Goal: Transaction & Acquisition: Purchase product/service

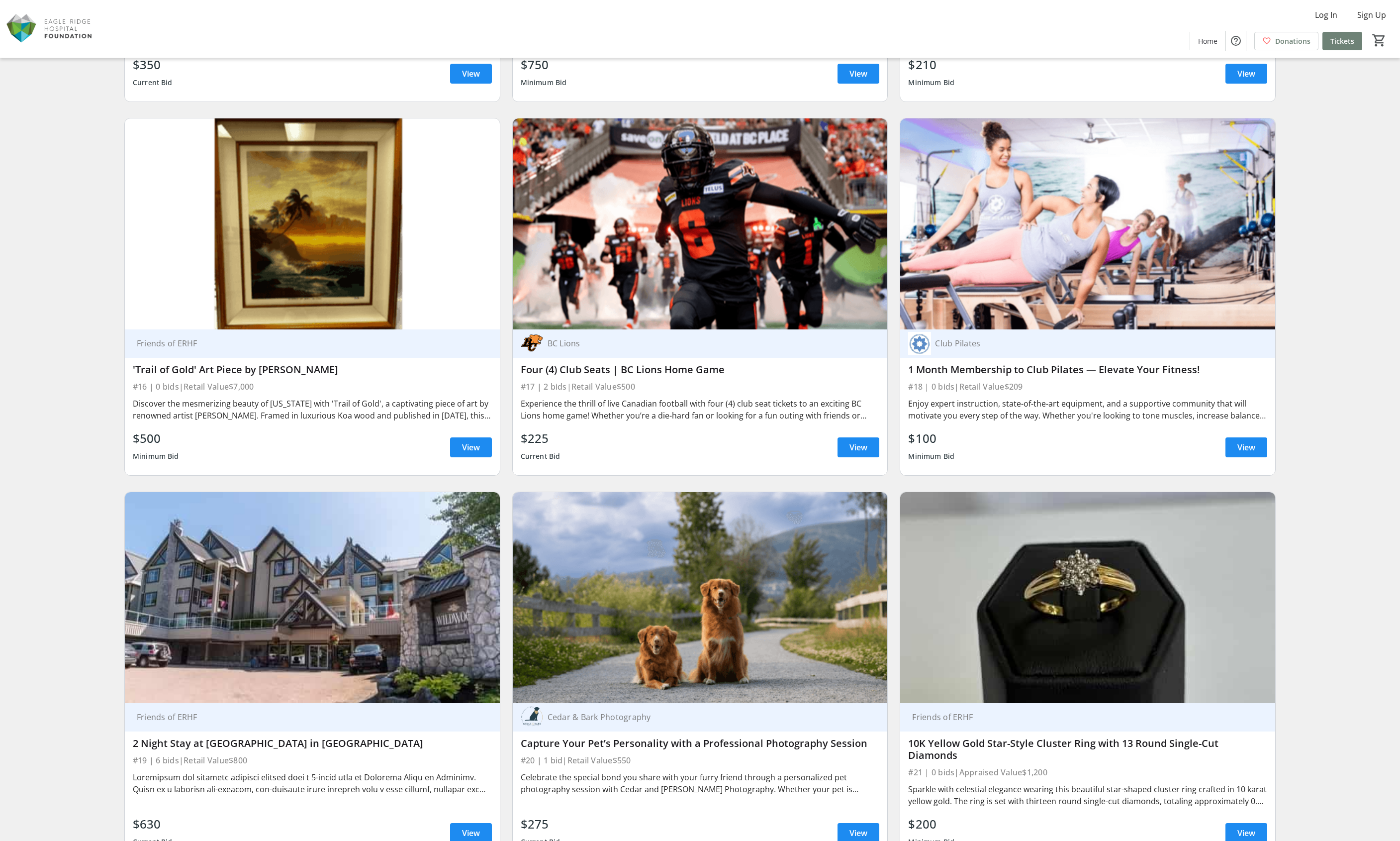
scroll to position [1991, 0]
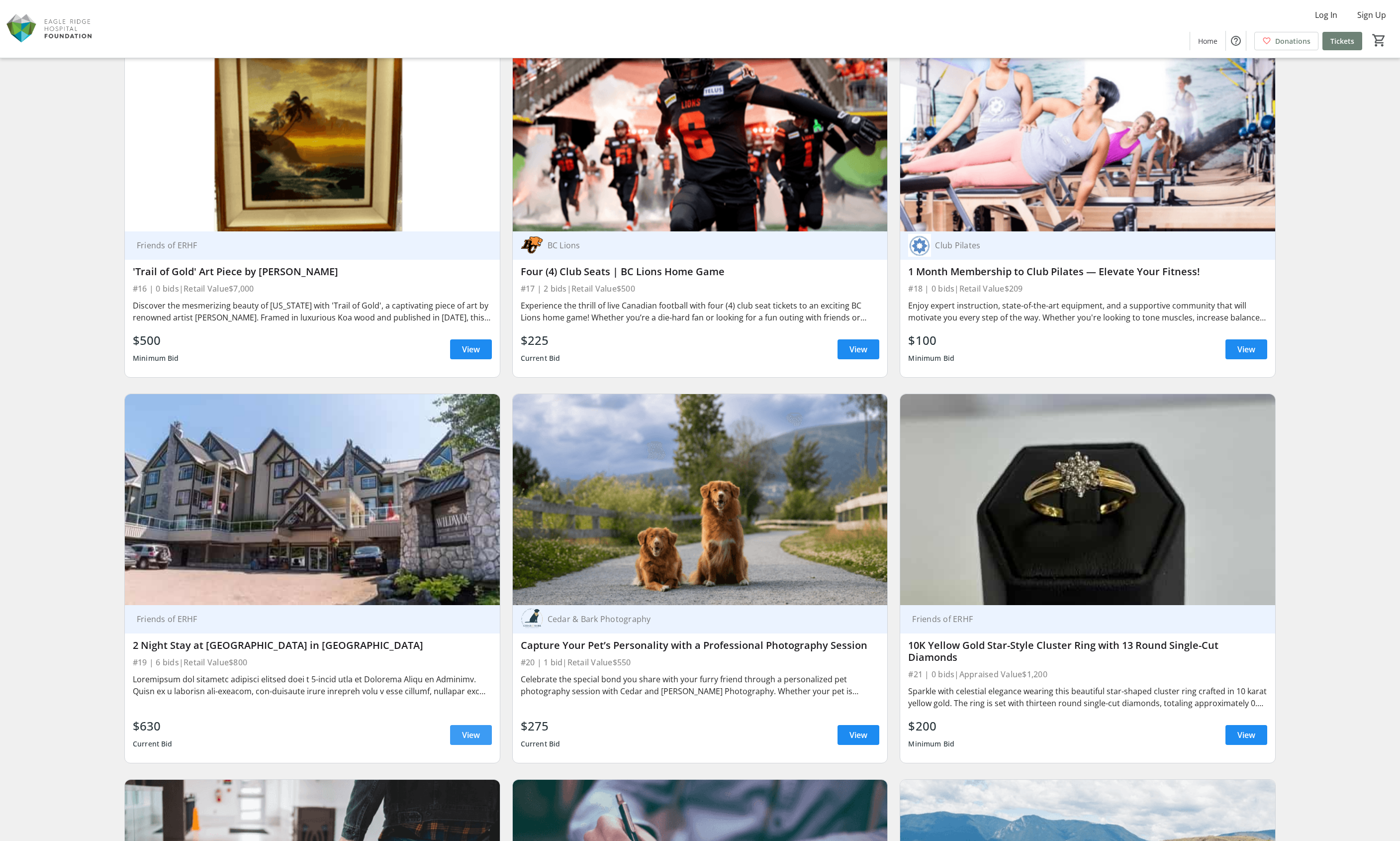
click at [465, 729] on span "View" at bounding box center [471, 735] width 18 height 12
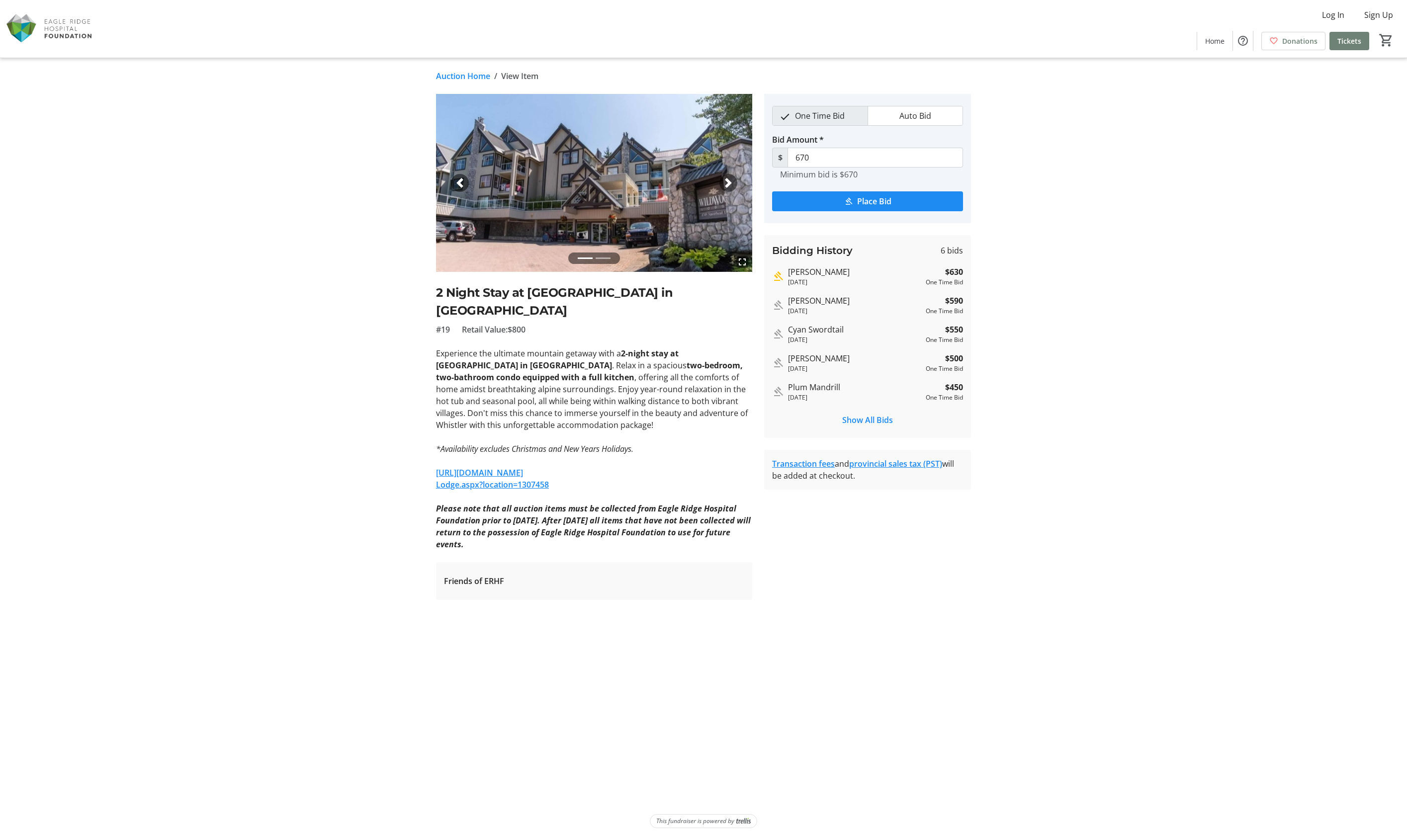
click at [727, 189] on div "Next" at bounding box center [729, 183] width 18 height 18
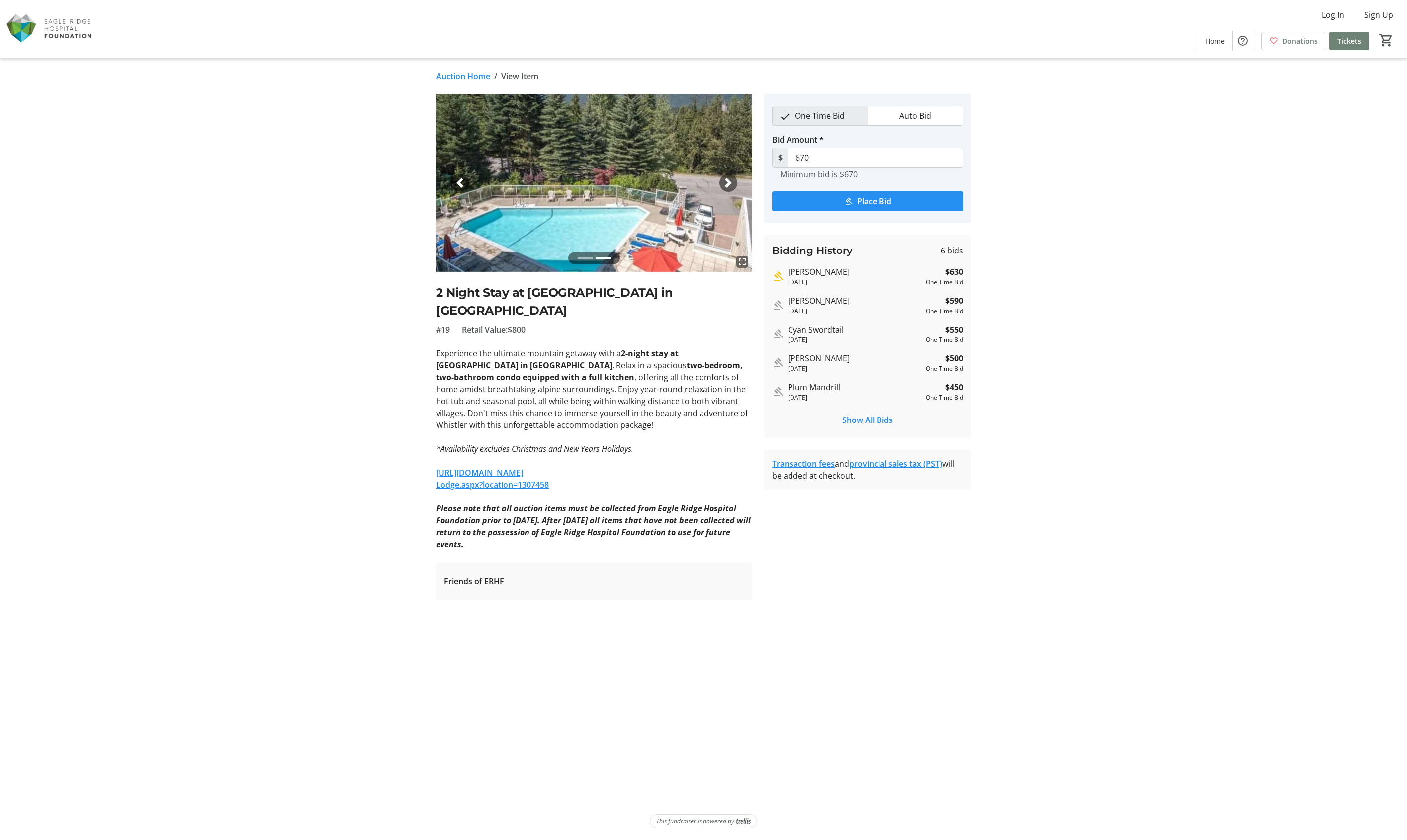
click at [870, 202] on span "Place Bid" at bounding box center [874, 201] width 34 height 12
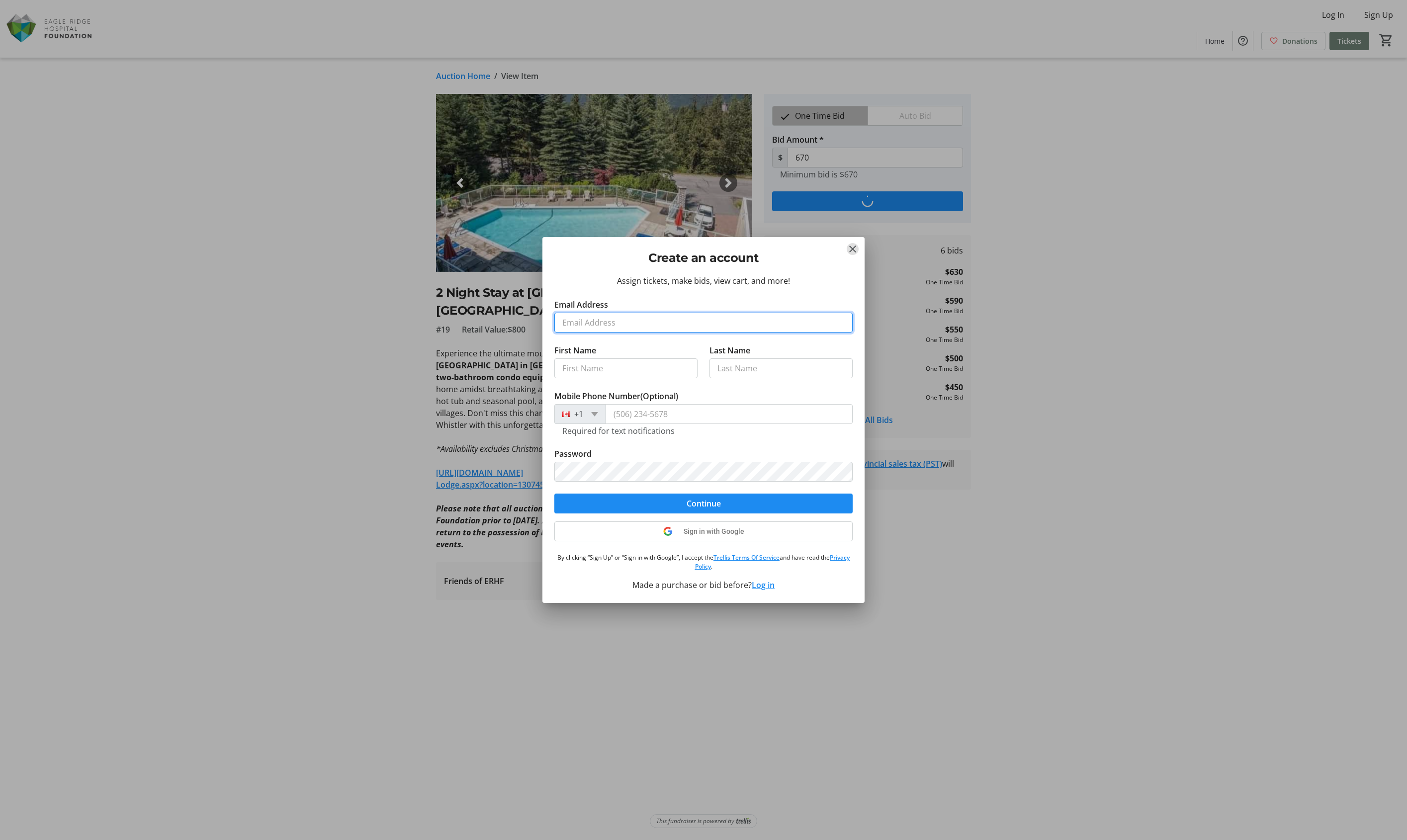
click at [733, 323] on input "Email Address" at bounding box center [703, 322] width 298 height 20
type input "[EMAIL_ADDRESS][DOMAIN_NAME]"
type input "Amit"
type input "Ahuja"
type input "[PHONE_NUMBER]"
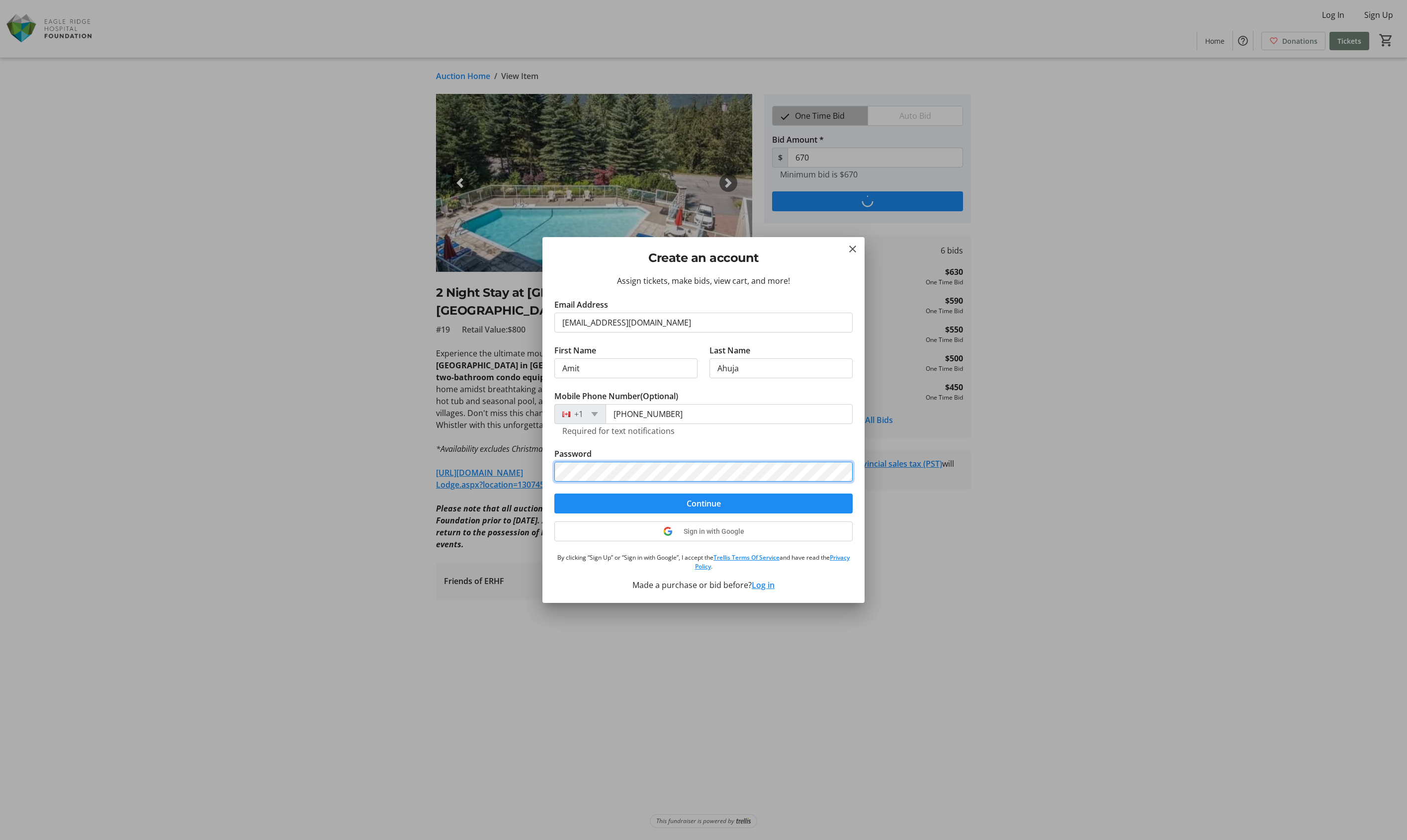
click at [554, 493] on button "Continue" at bounding box center [703, 503] width 298 height 20
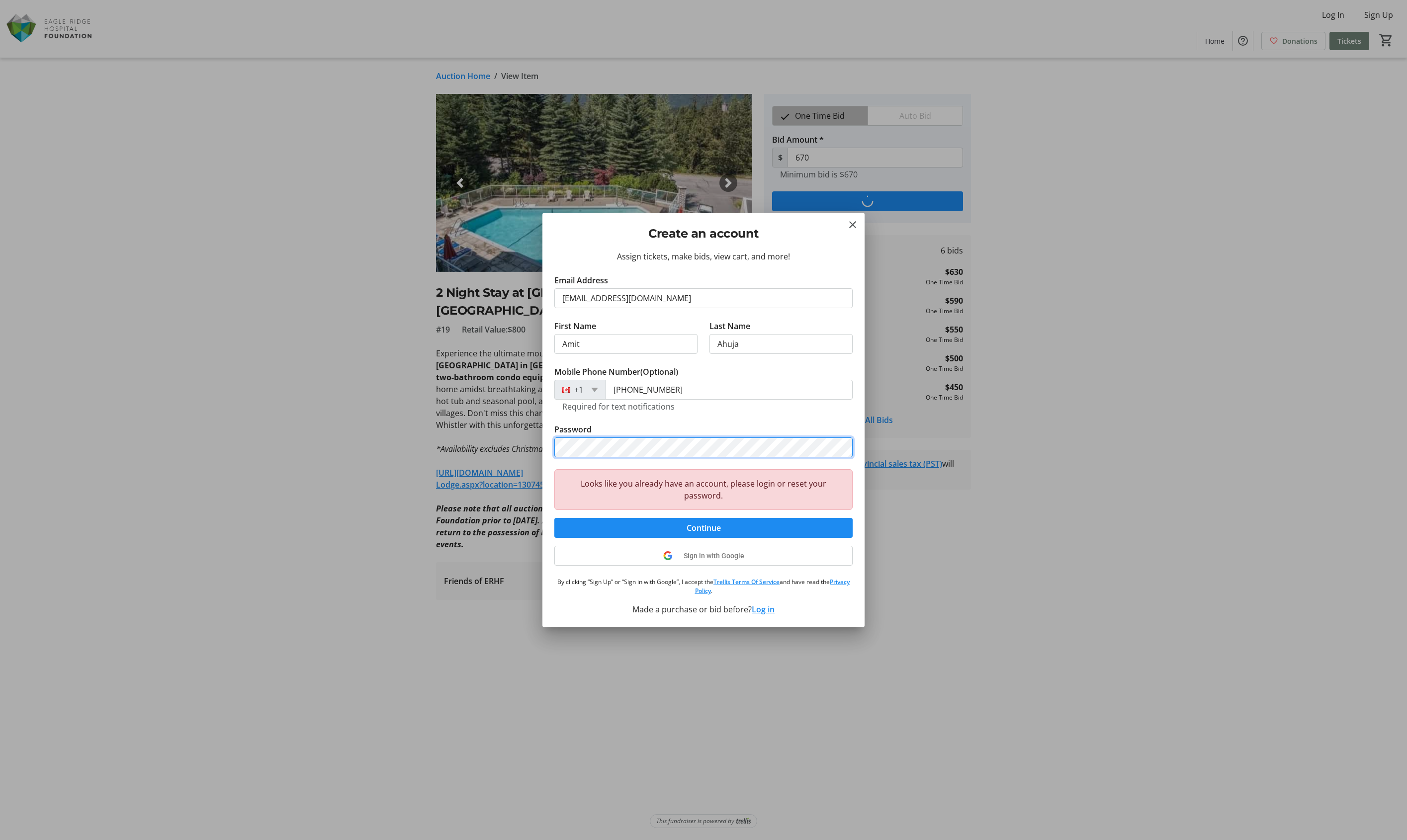
click at [554, 518] on button "Continue" at bounding box center [703, 528] width 298 height 20
click at [760, 421] on tr-form-field "Mobile Phone Number (Optional) [PHONE_NUMBER] Required for text notifications" at bounding box center [703, 395] width 298 height 58
click at [763, 613] on button "Log in" at bounding box center [763, 609] width 23 height 12
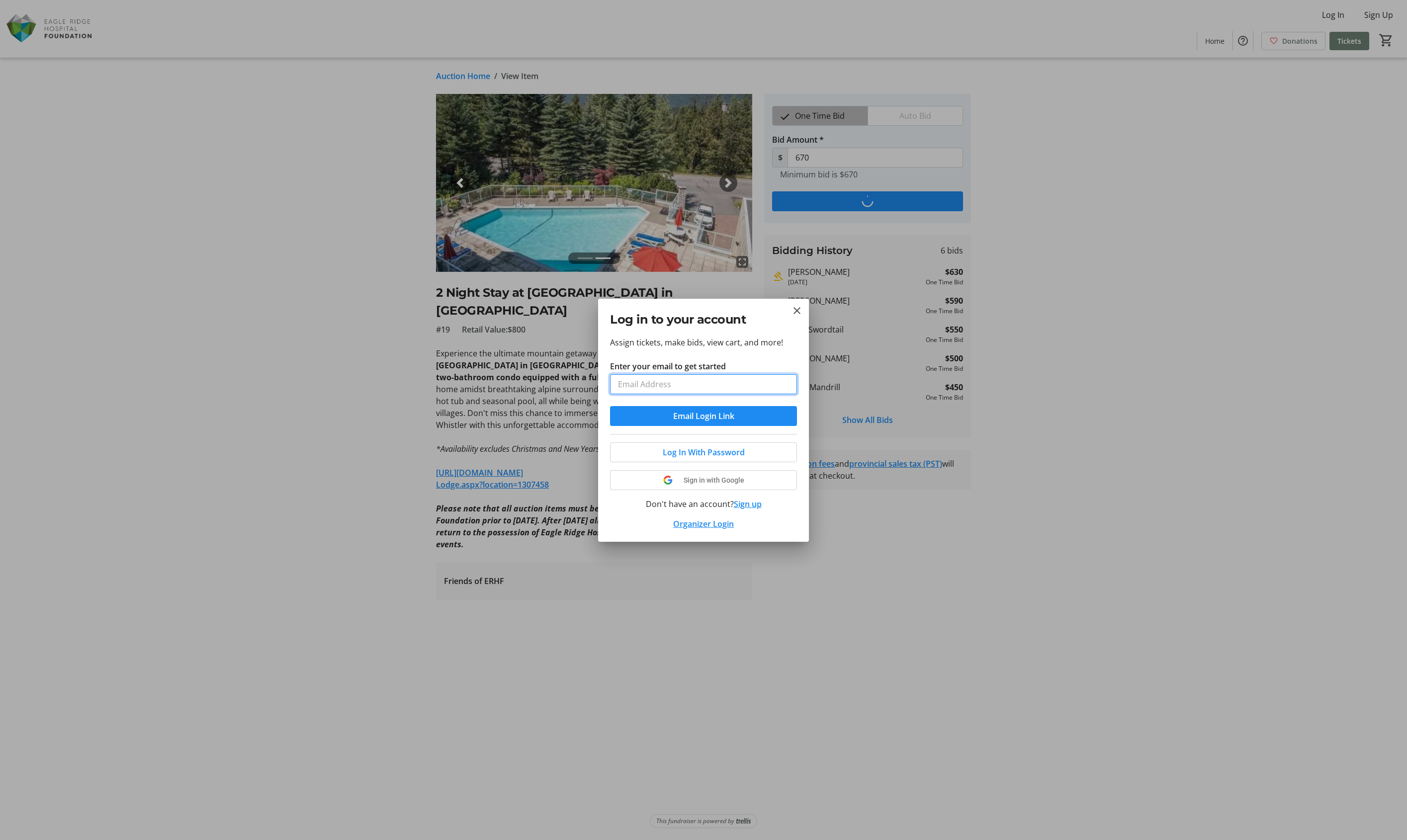
click at [715, 388] on input "Enter your email to get started" at bounding box center [704, 384] width 187 height 20
type input "[EMAIL_ADDRESS][DOMAIN_NAME]"
click at [716, 450] on span "Log In With Password" at bounding box center [704, 452] width 82 height 12
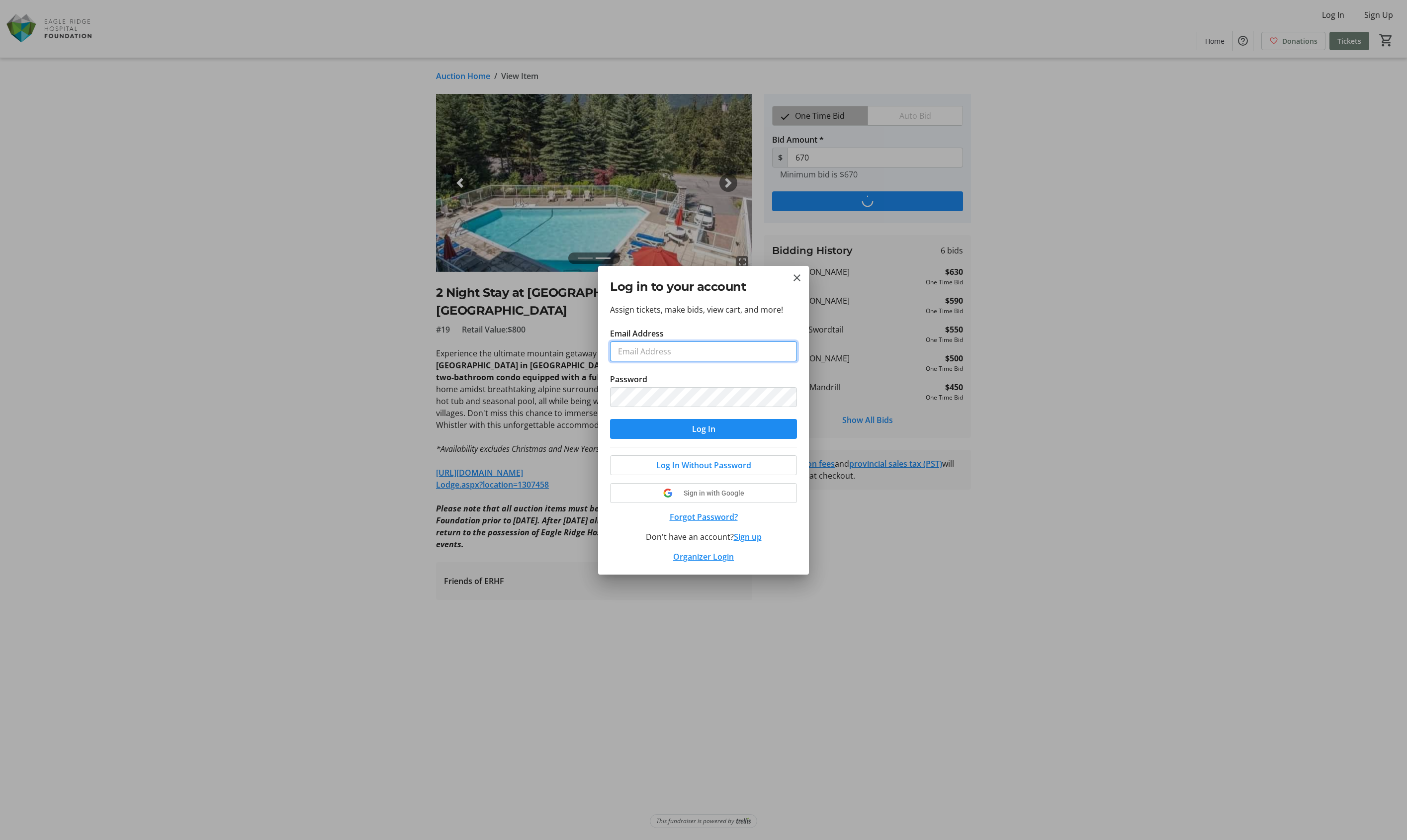
click at [707, 356] on input "Email Address" at bounding box center [704, 351] width 187 height 20
type input "[EMAIL_ADDRESS][DOMAIN_NAME]"
click at [610, 419] on button "Log In" at bounding box center [704, 429] width 187 height 20
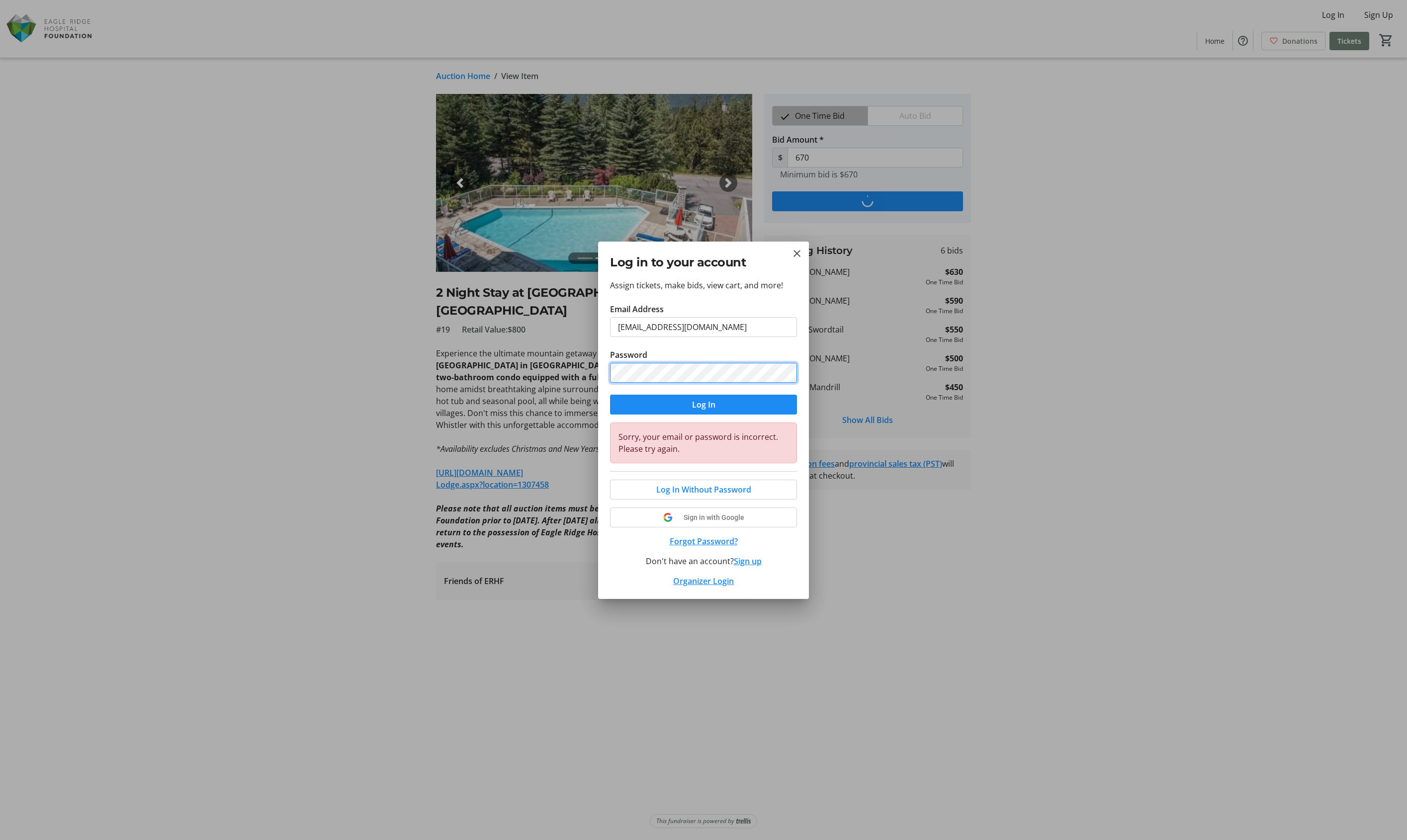
click at [610, 395] on button "Log In" at bounding box center [704, 405] width 187 height 20
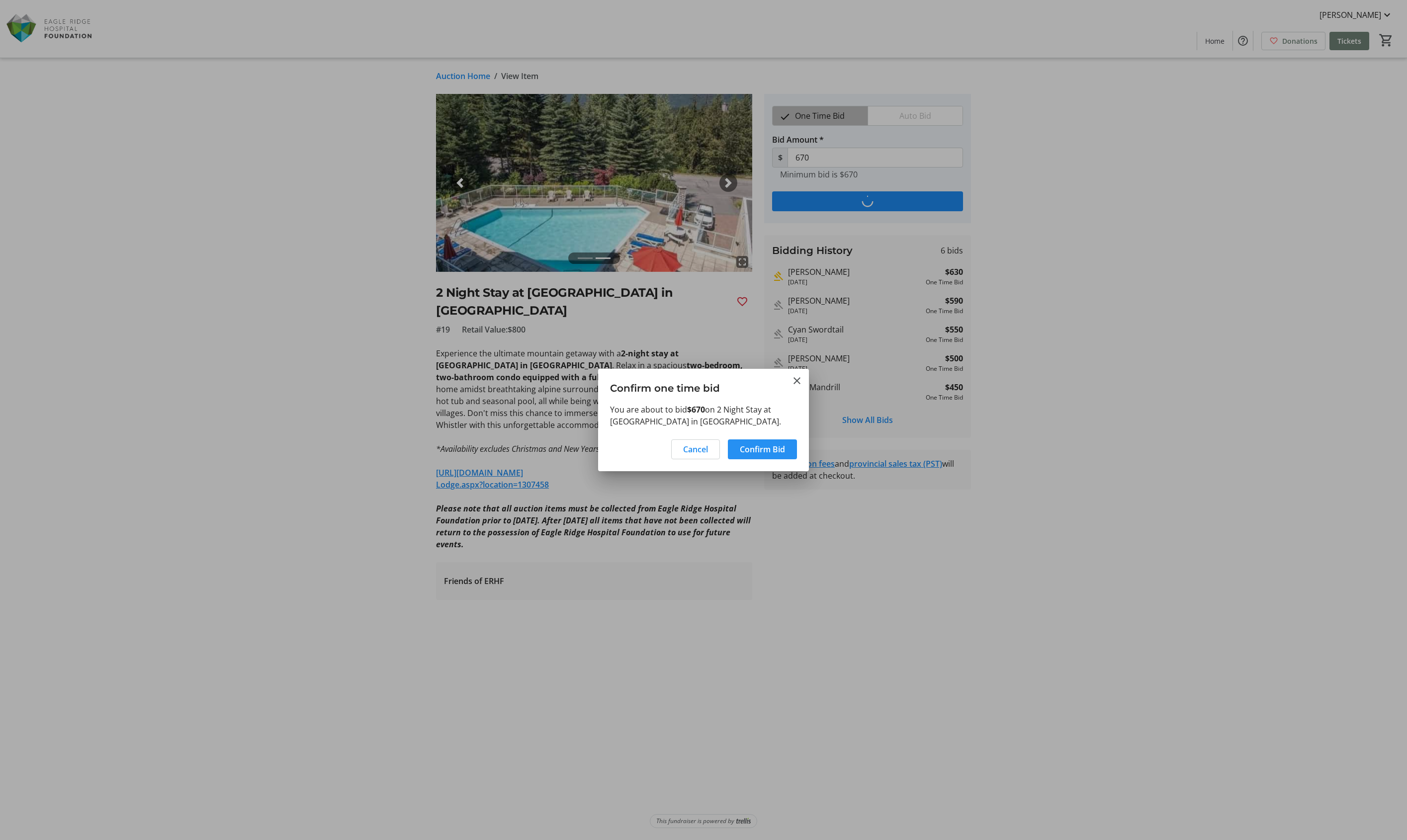
click at [752, 444] on span "Confirm Bid" at bounding box center [762, 449] width 45 height 12
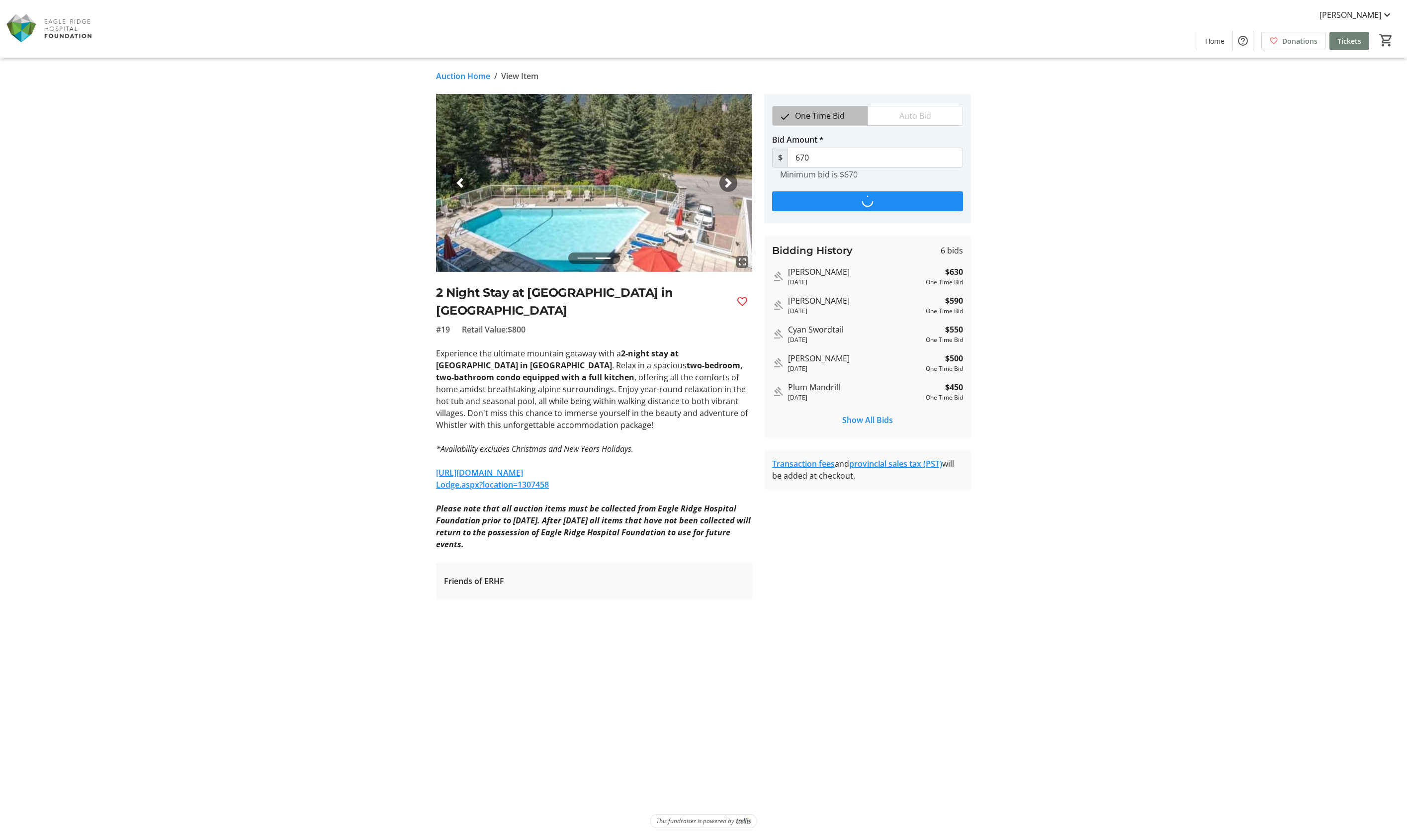
type input "710"
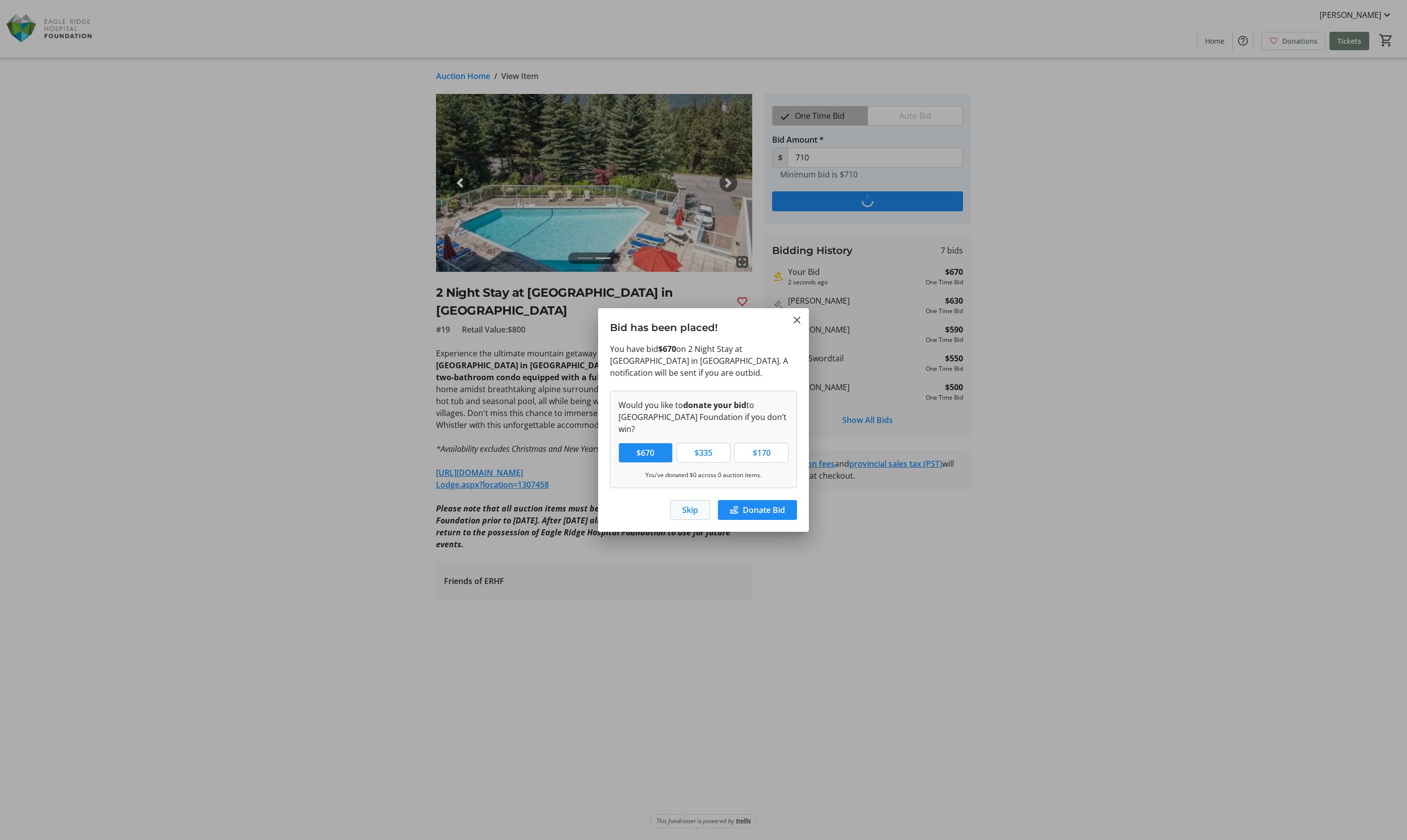
click at [700, 506] on span "button" at bounding box center [690, 510] width 39 height 24
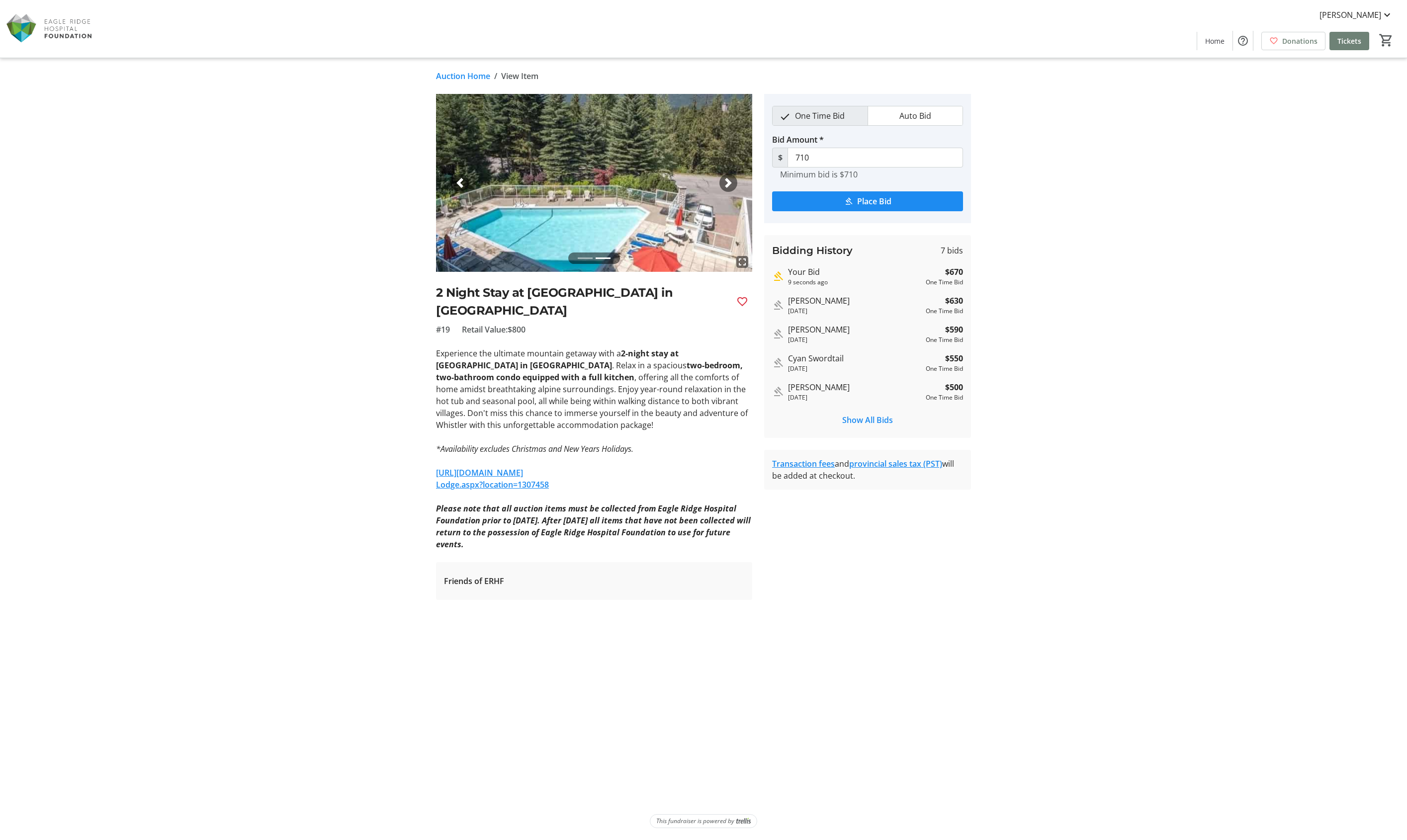
click at [481, 75] on link "Auction Home" at bounding box center [463, 76] width 54 height 12
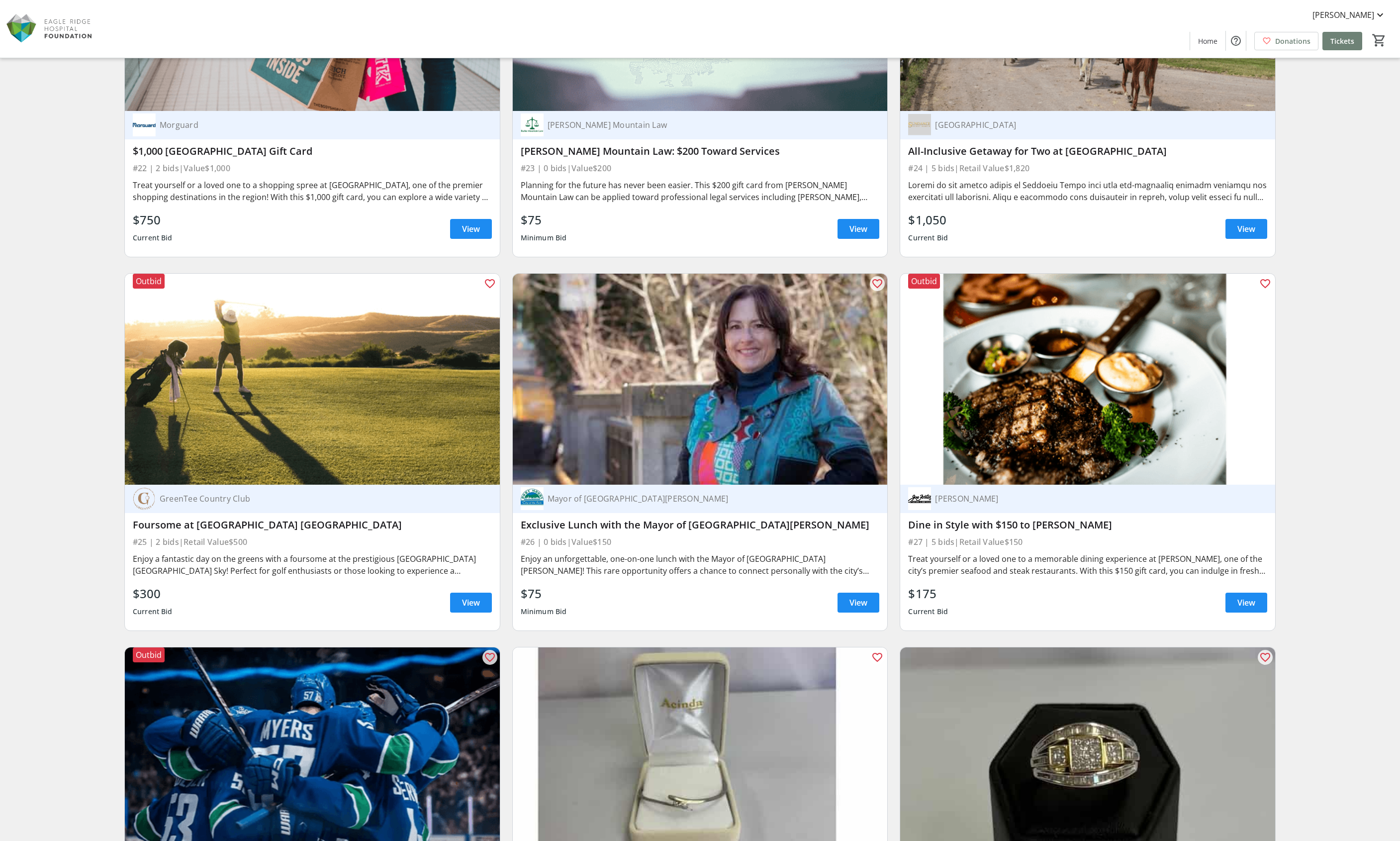
scroll to position [2876, 0]
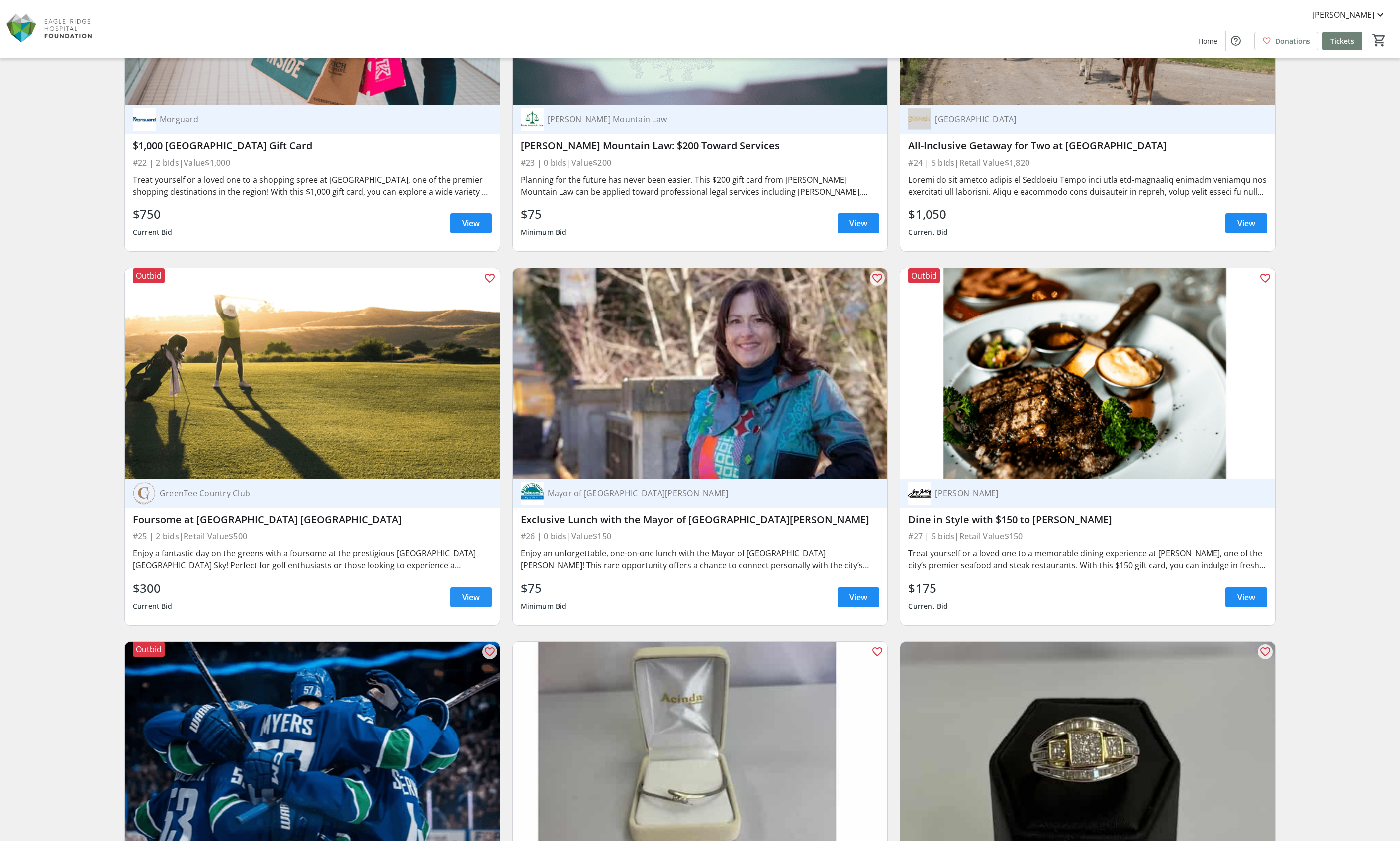
click at [465, 591] on span "View" at bounding box center [471, 597] width 18 height 12
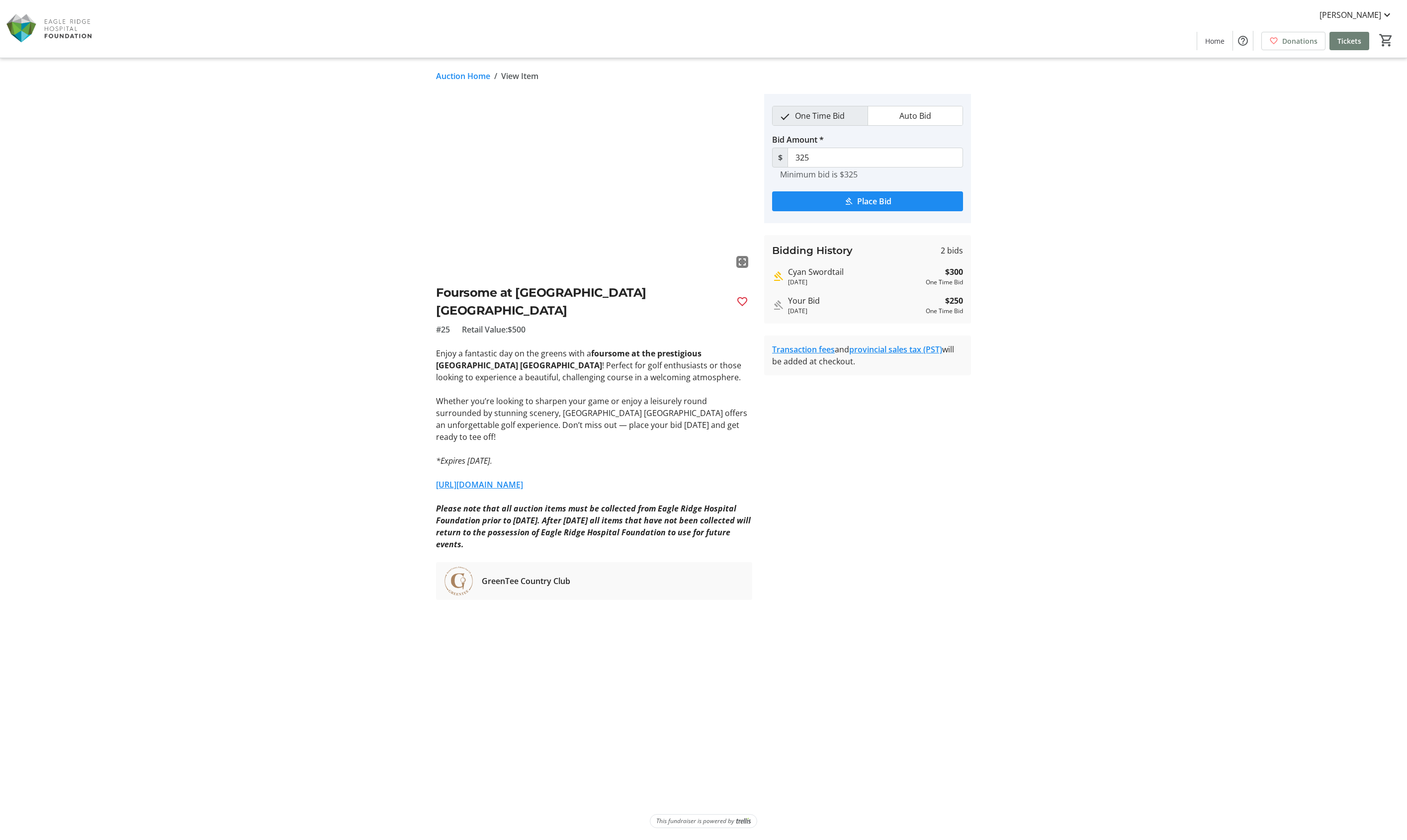
click at [479, 77] on link "Auction Home" at bounding box center [463, 76] width 54 height 12
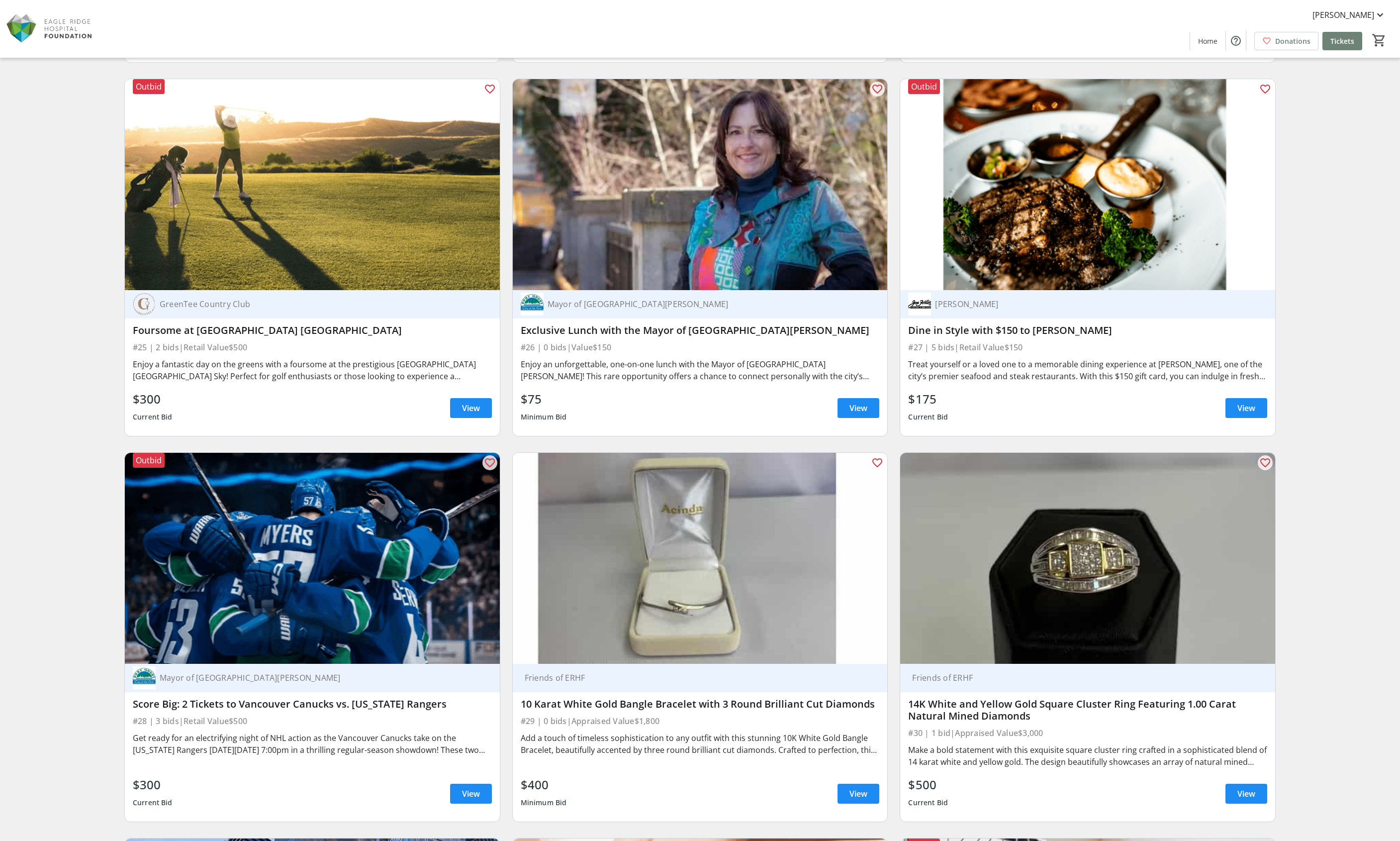
scroll to position [3125, 0]
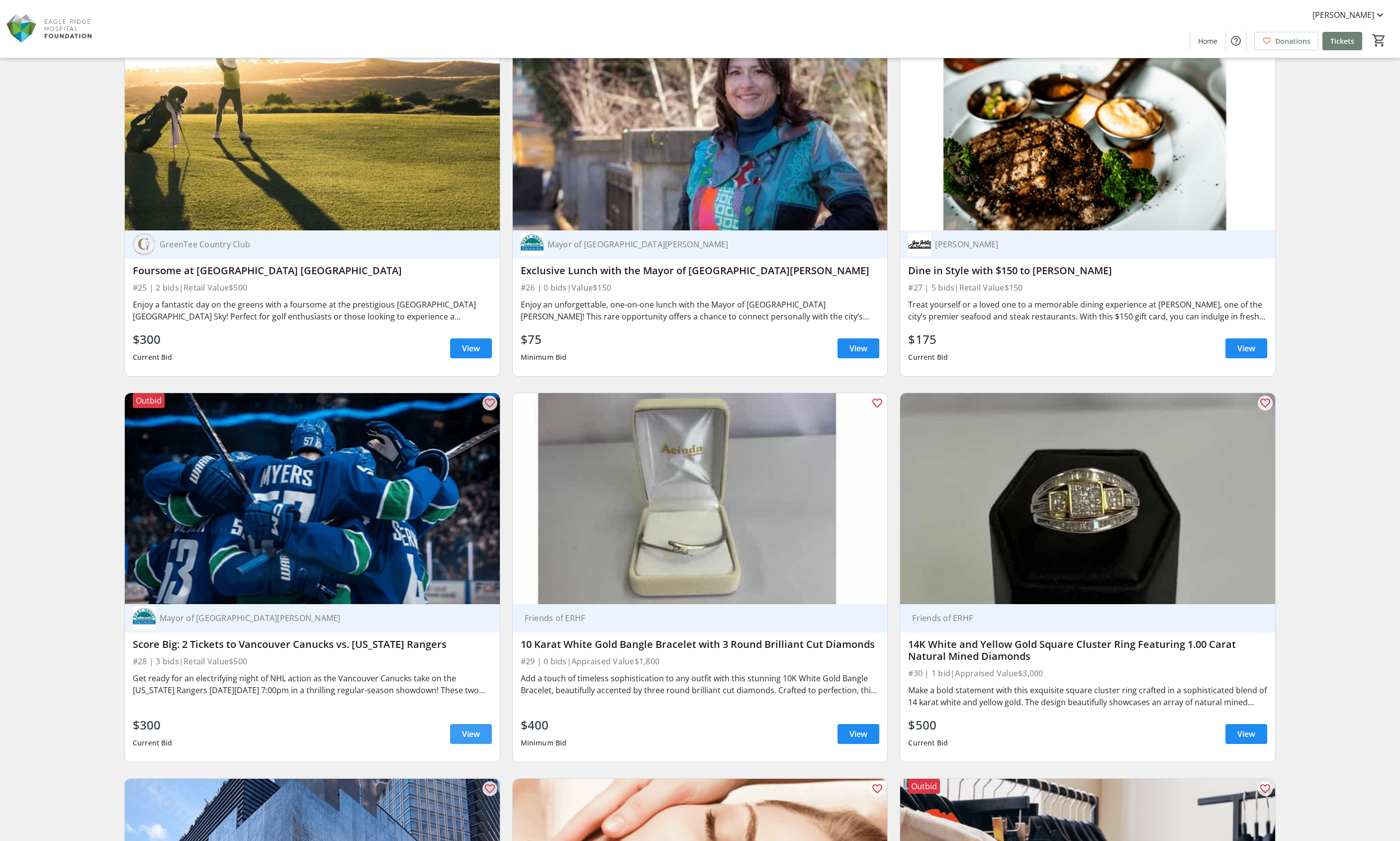
click at [475, 728] on span "View" at bounding box center [471, 734] width 18 height 12
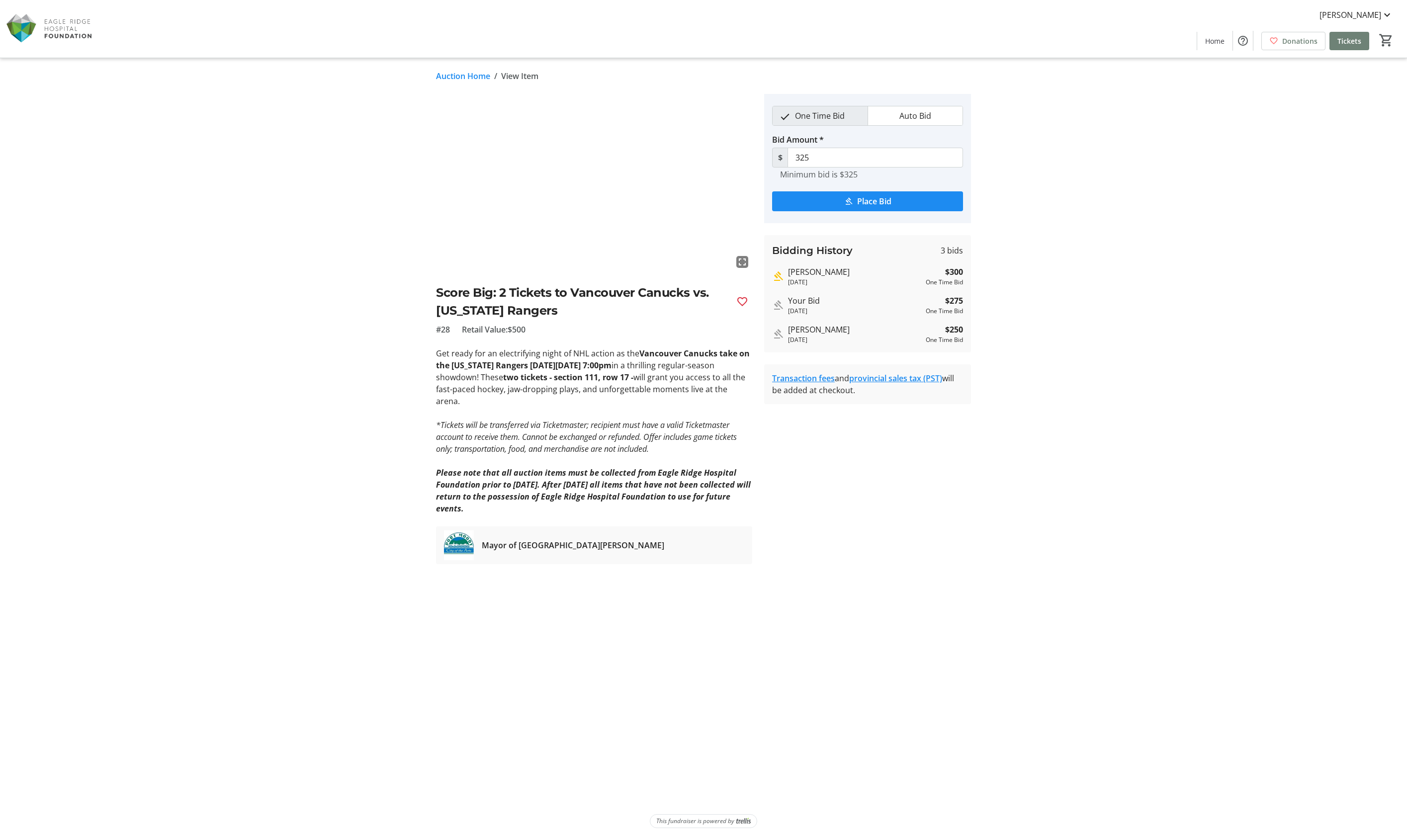
click at [445, 73] on link "Auction Home" at bounding box center [463, 76] width 54 height 12
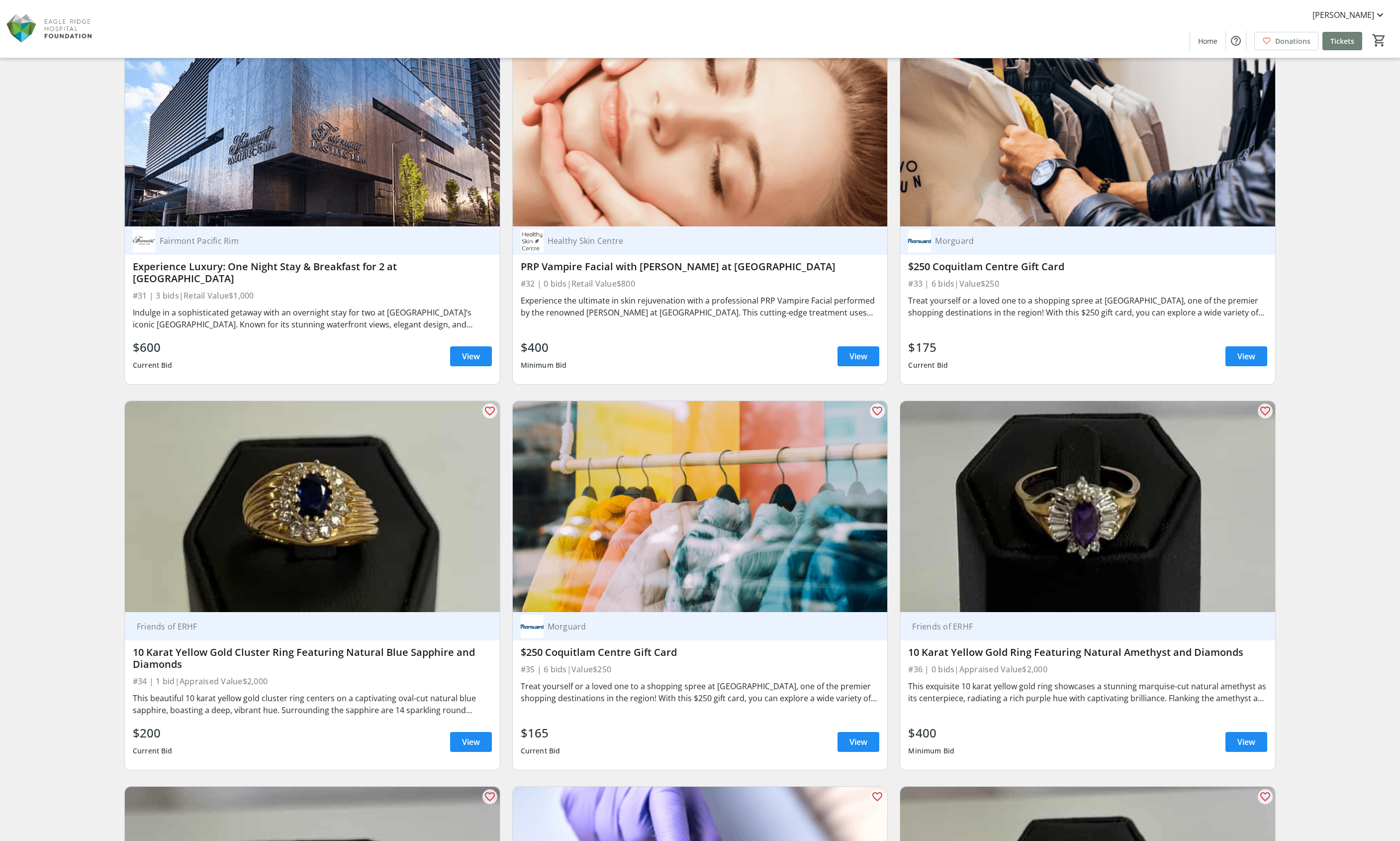
scroll to position [3921, 0]
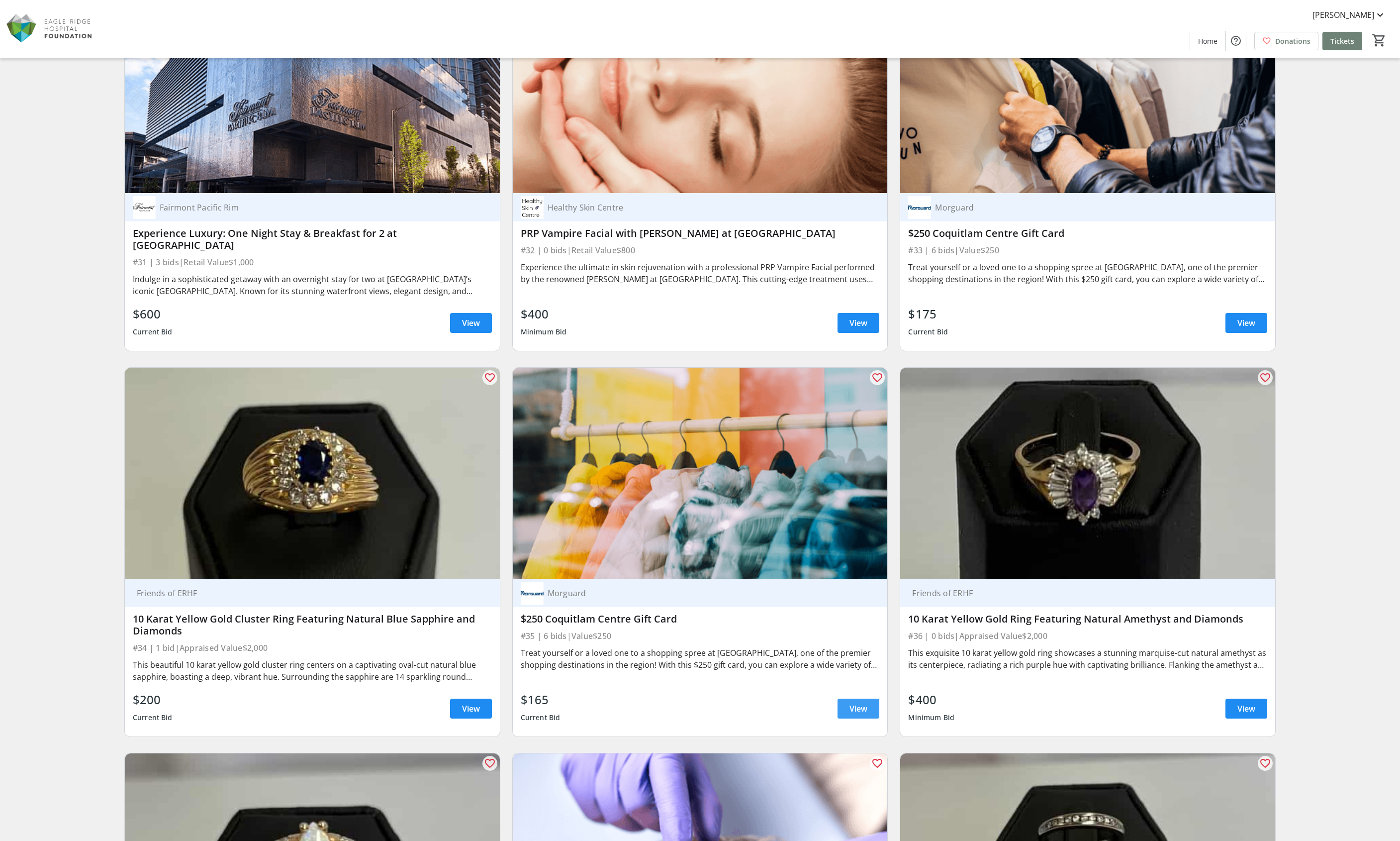
click at [853, 703] on span "View" at bounding box center [859, 709] width 18 height 12
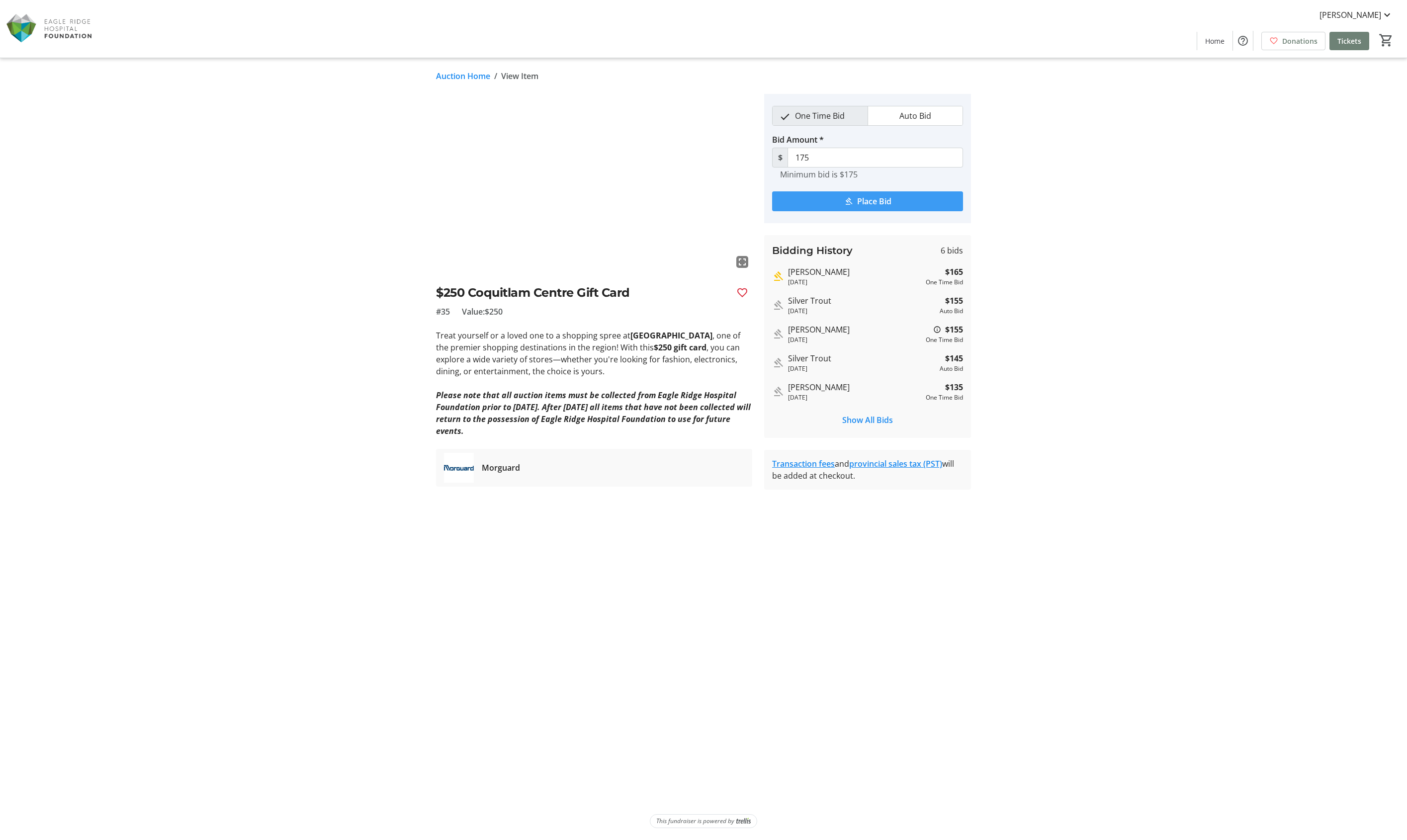
click at [857, 204] on span "Place Bid" at bounding box center [874, 201] width 34 height 12
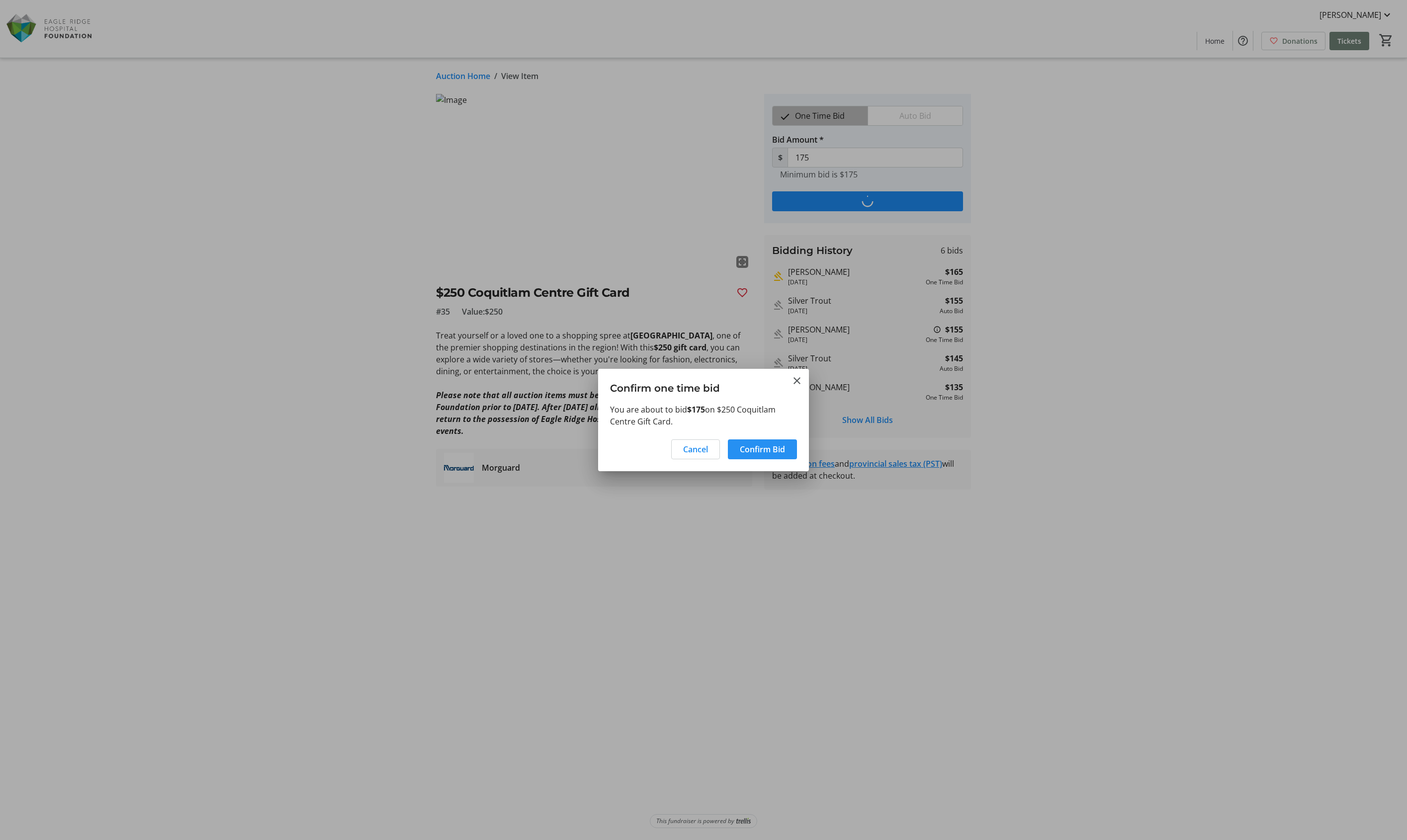
click at [763, 450] on span "Confirm Bid" at bounding box center [762, 449] width 45 height 12
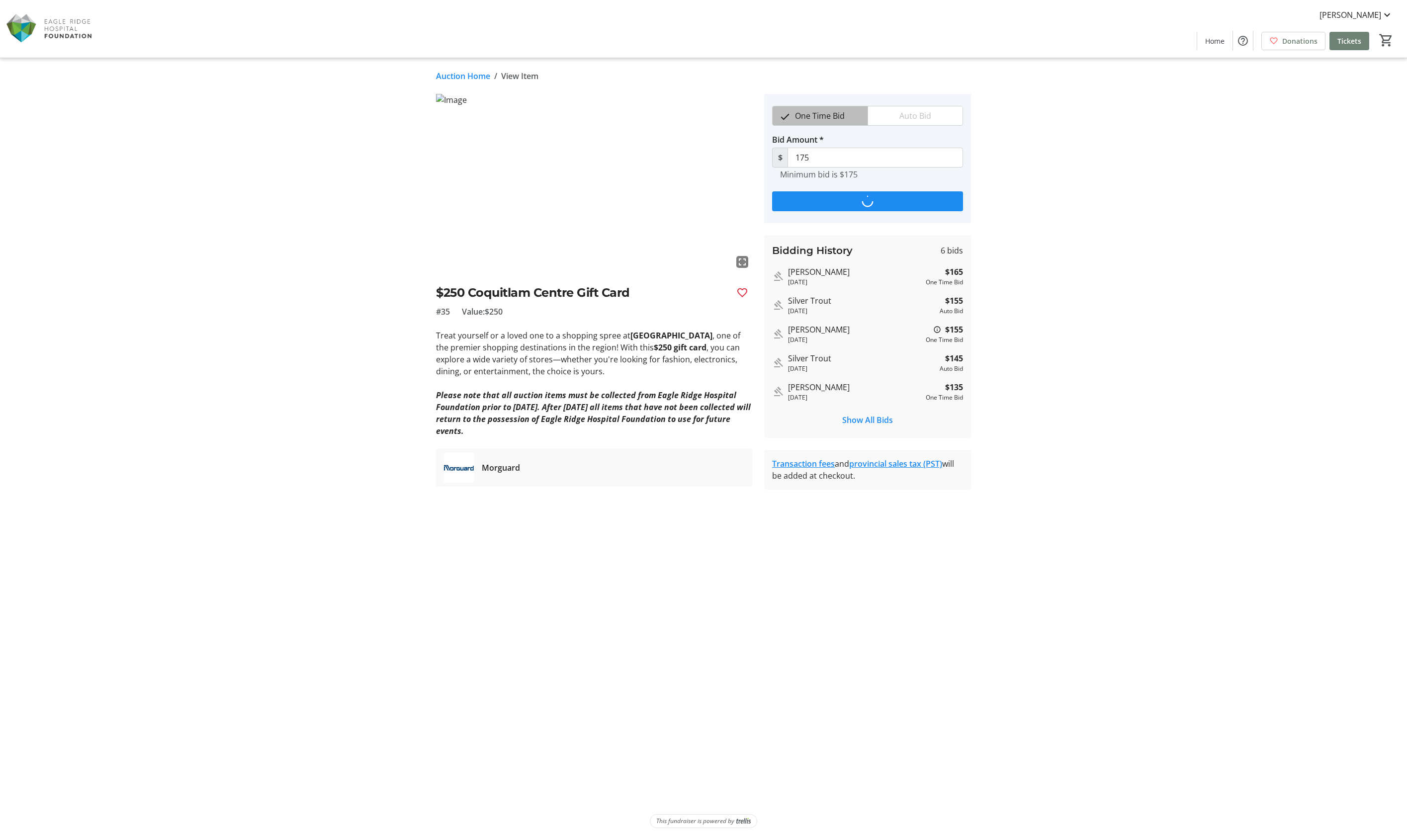
type input "185"
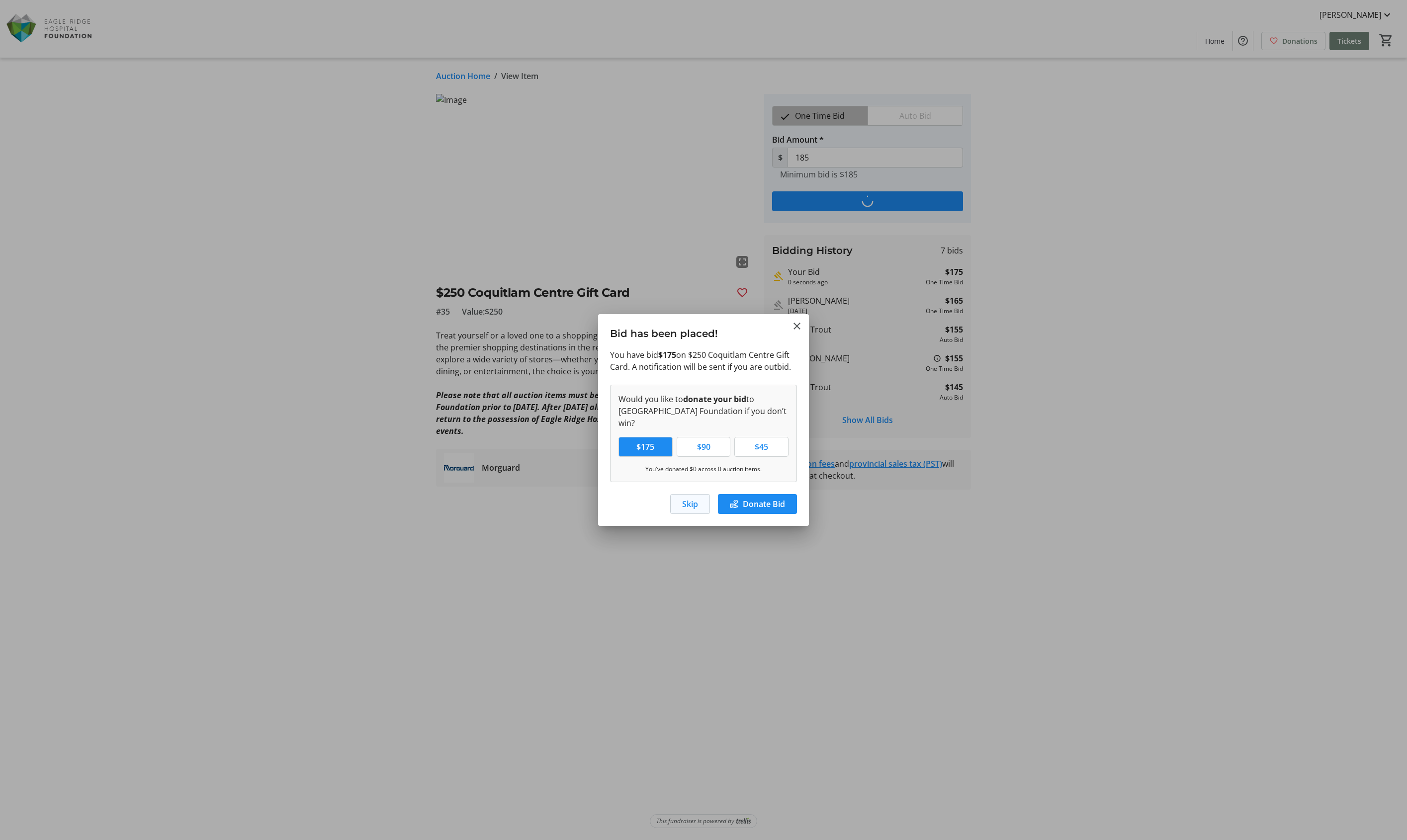
click at [691, 501] on span "Skip" at bounding box center [690, 504] width 16 height 12
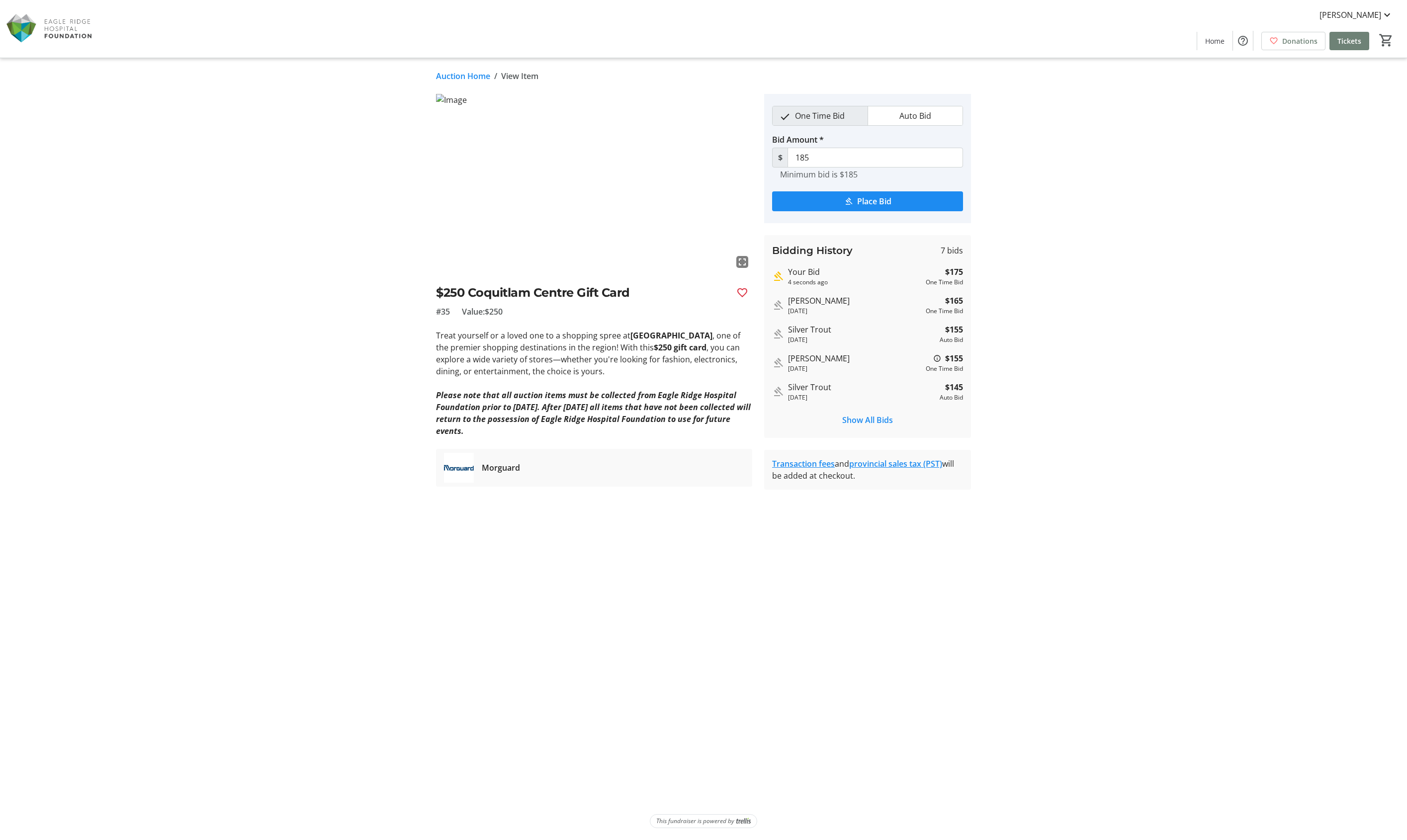
click at [469, 79] on link "Auction Home" at bounding box center [463, 76] width 54 height 12
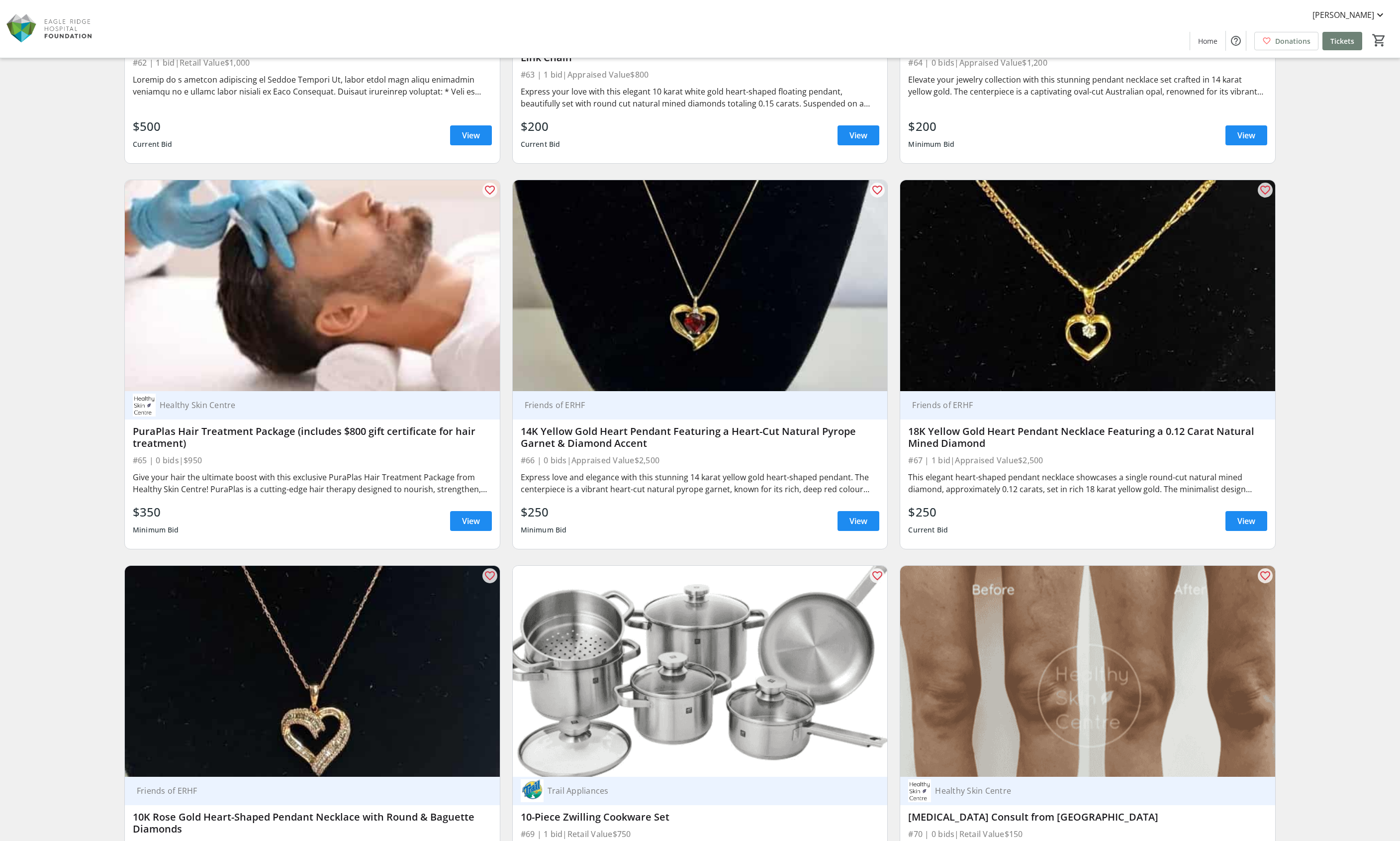
scroll to position [8002, 0]
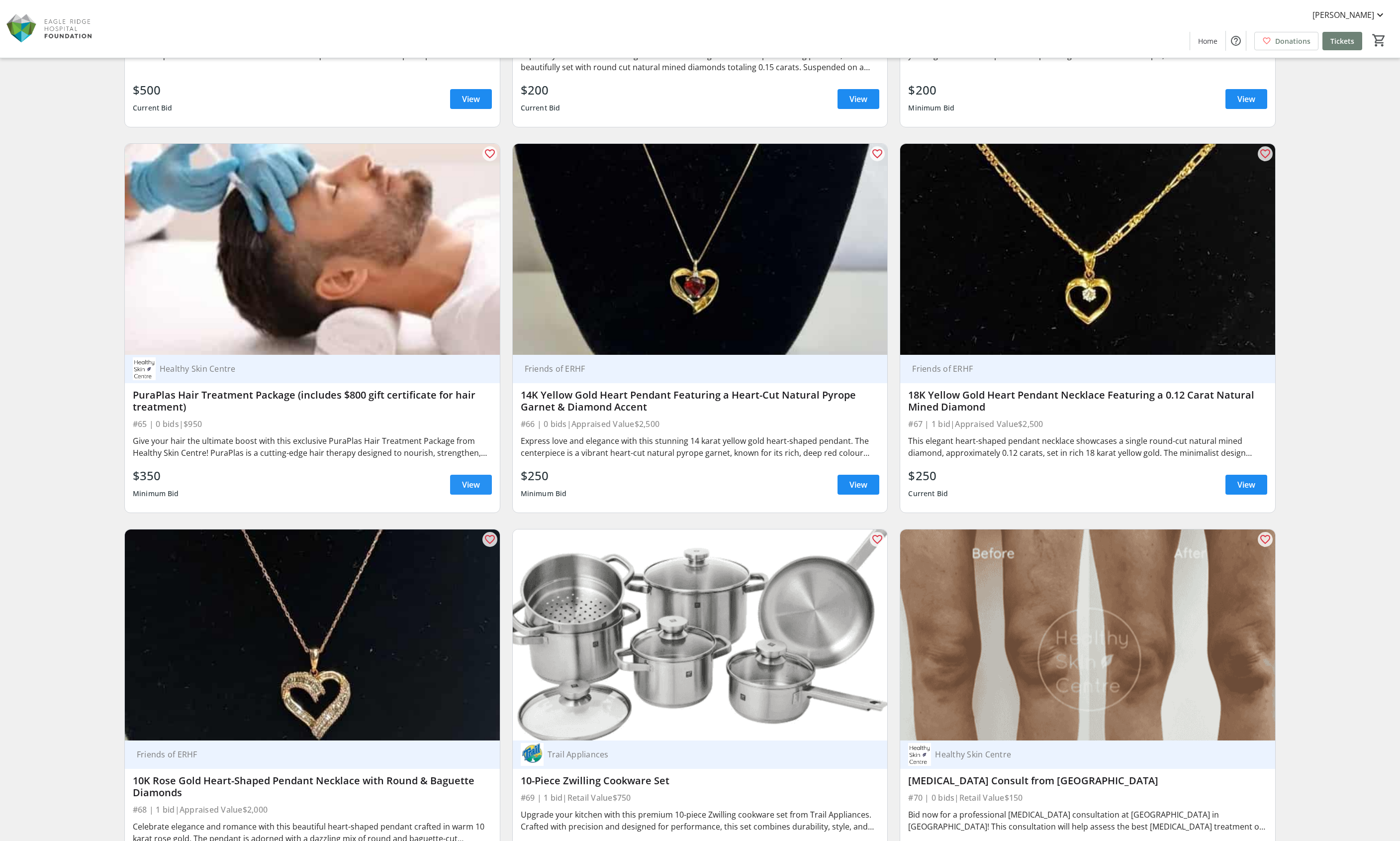
click at [469, 479] on span "View" at bounding box center [471, 484] width 18 height 12
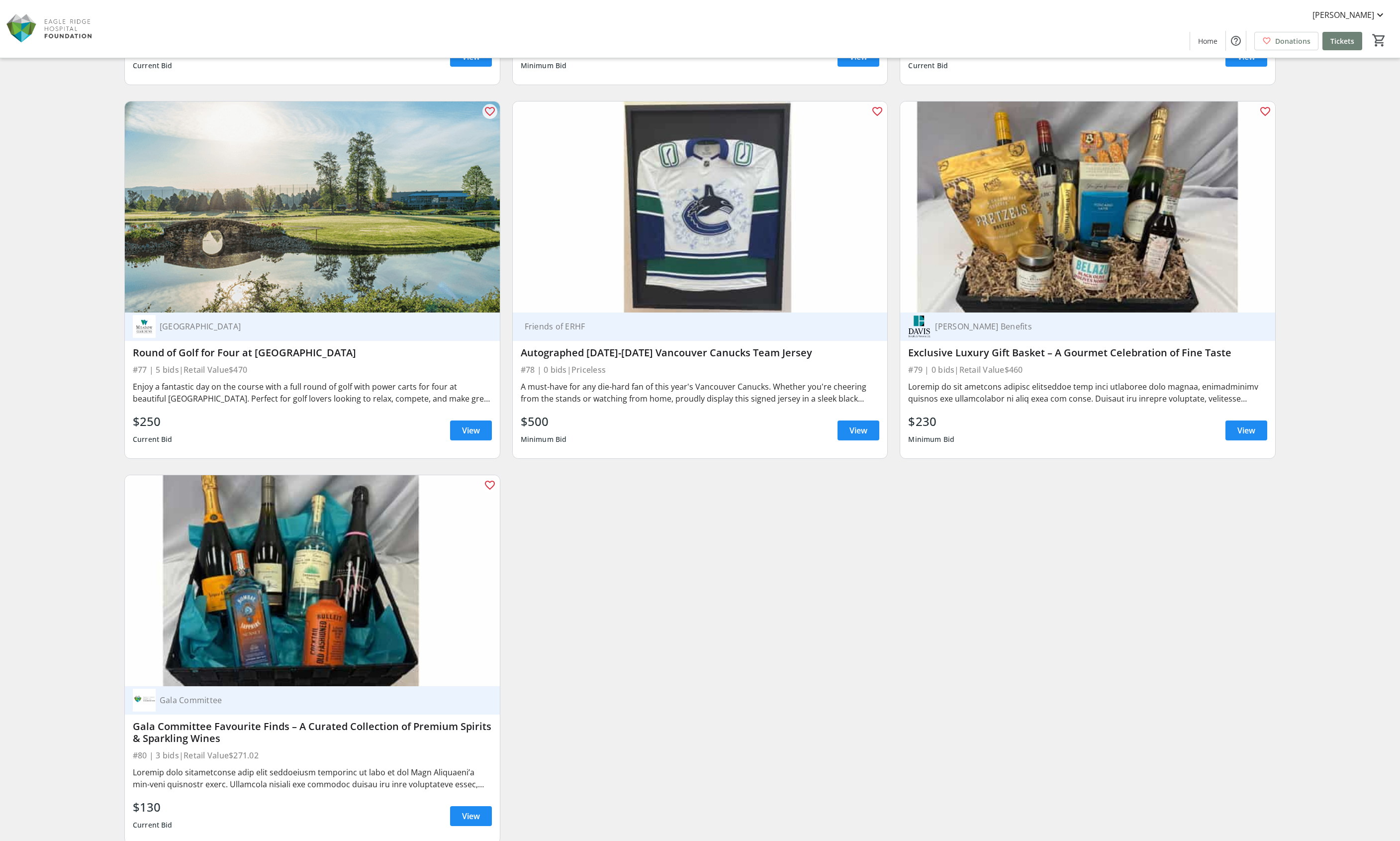
scroll to position [9595, 0]
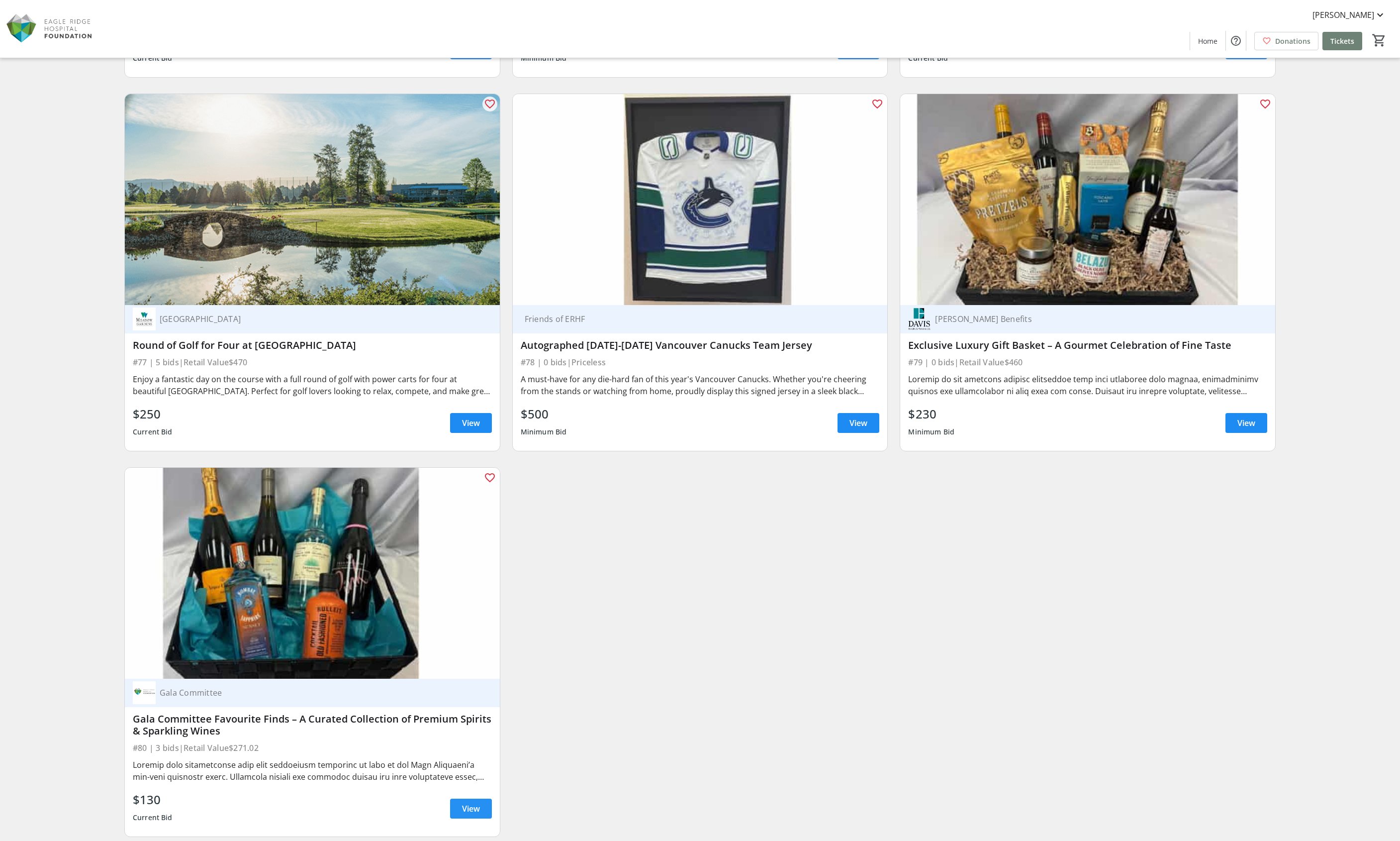
click at [470, 803] on span "View" at bounding box center [471, 809] width 18 height 12
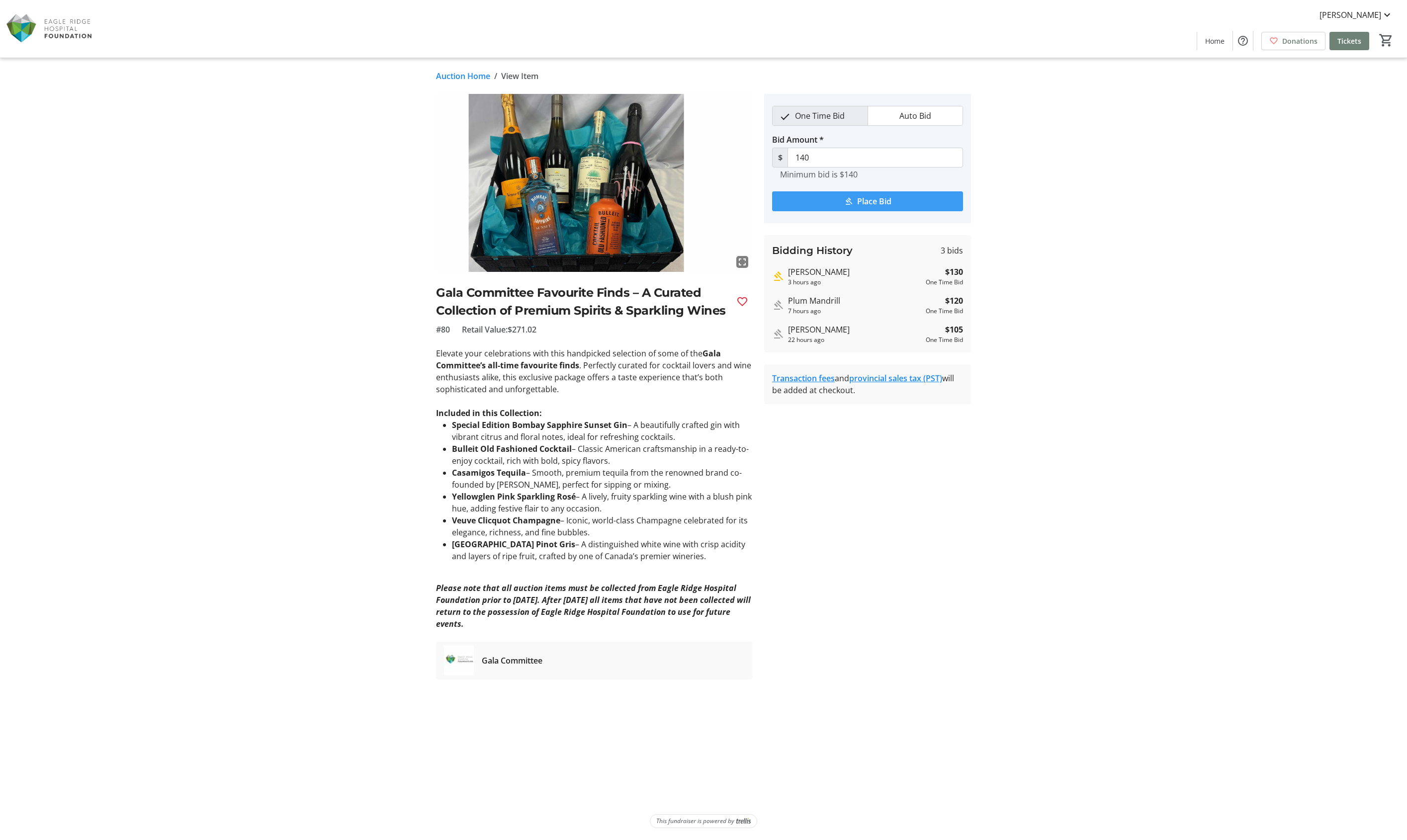
click at [885, 200] on span "Place Bid" at bounding box center [874, 201] width 34 height 12
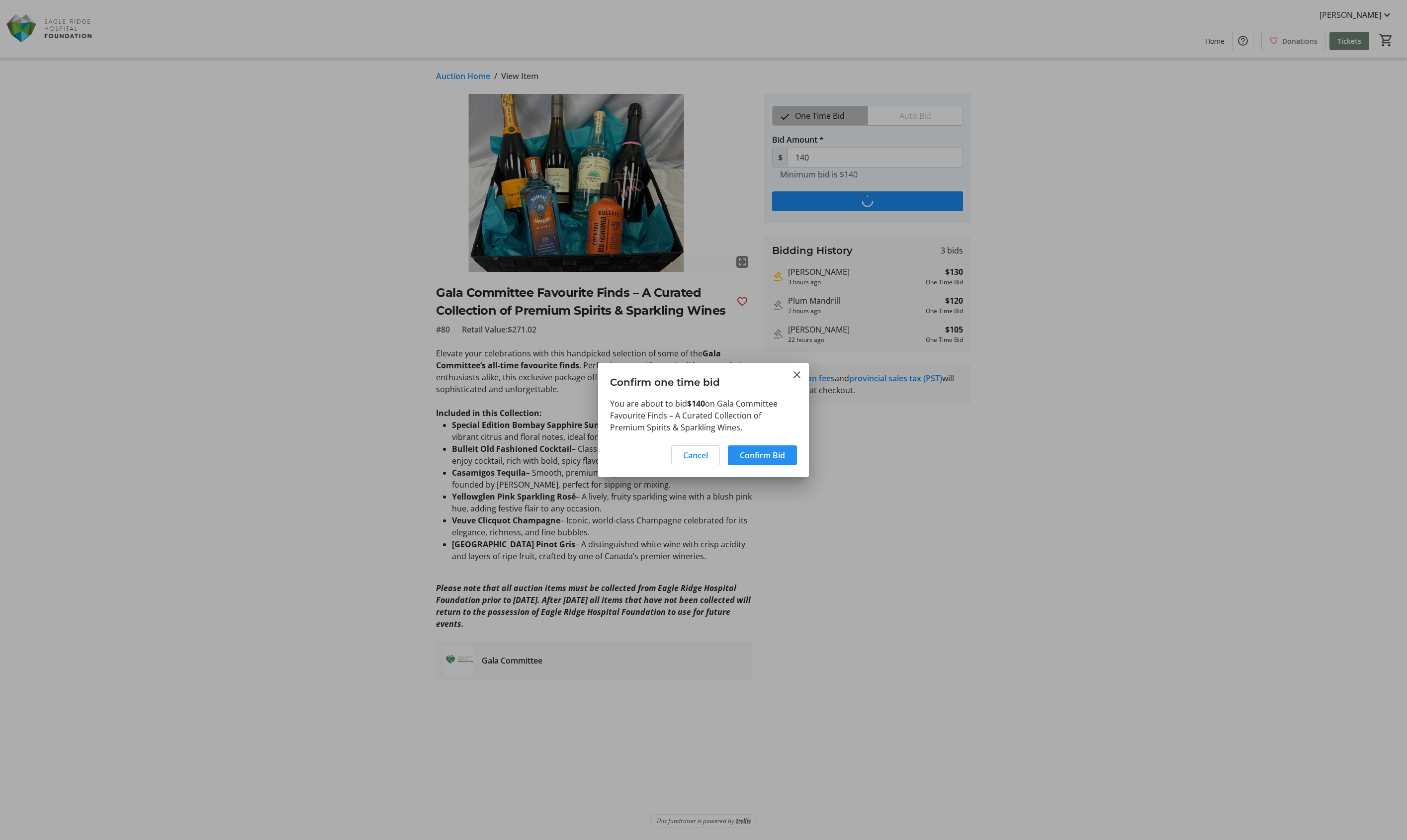
click at [752, 450] on span "Confirm Bid" at bounding box center [762, 455] width 45 height 12
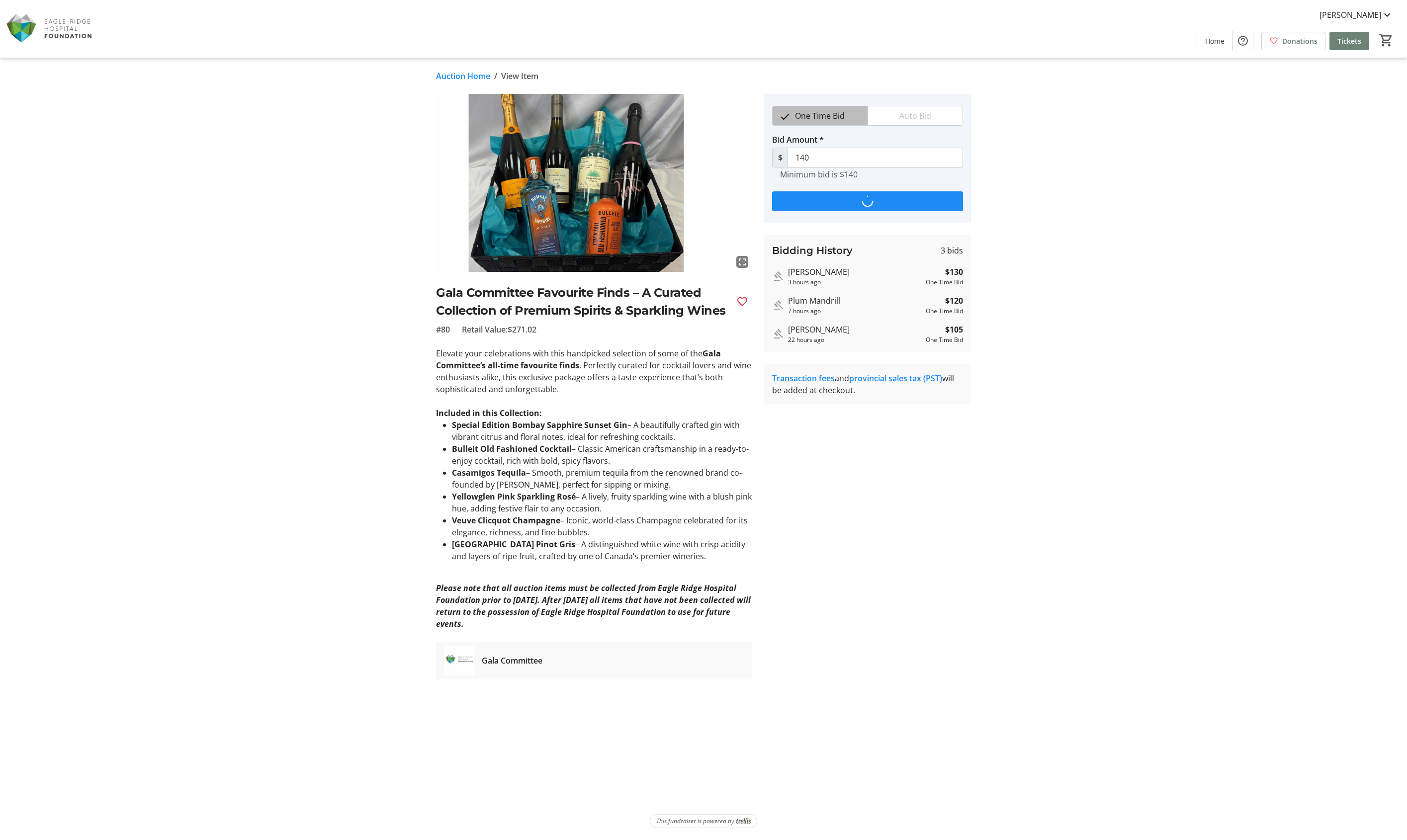
type input "150"
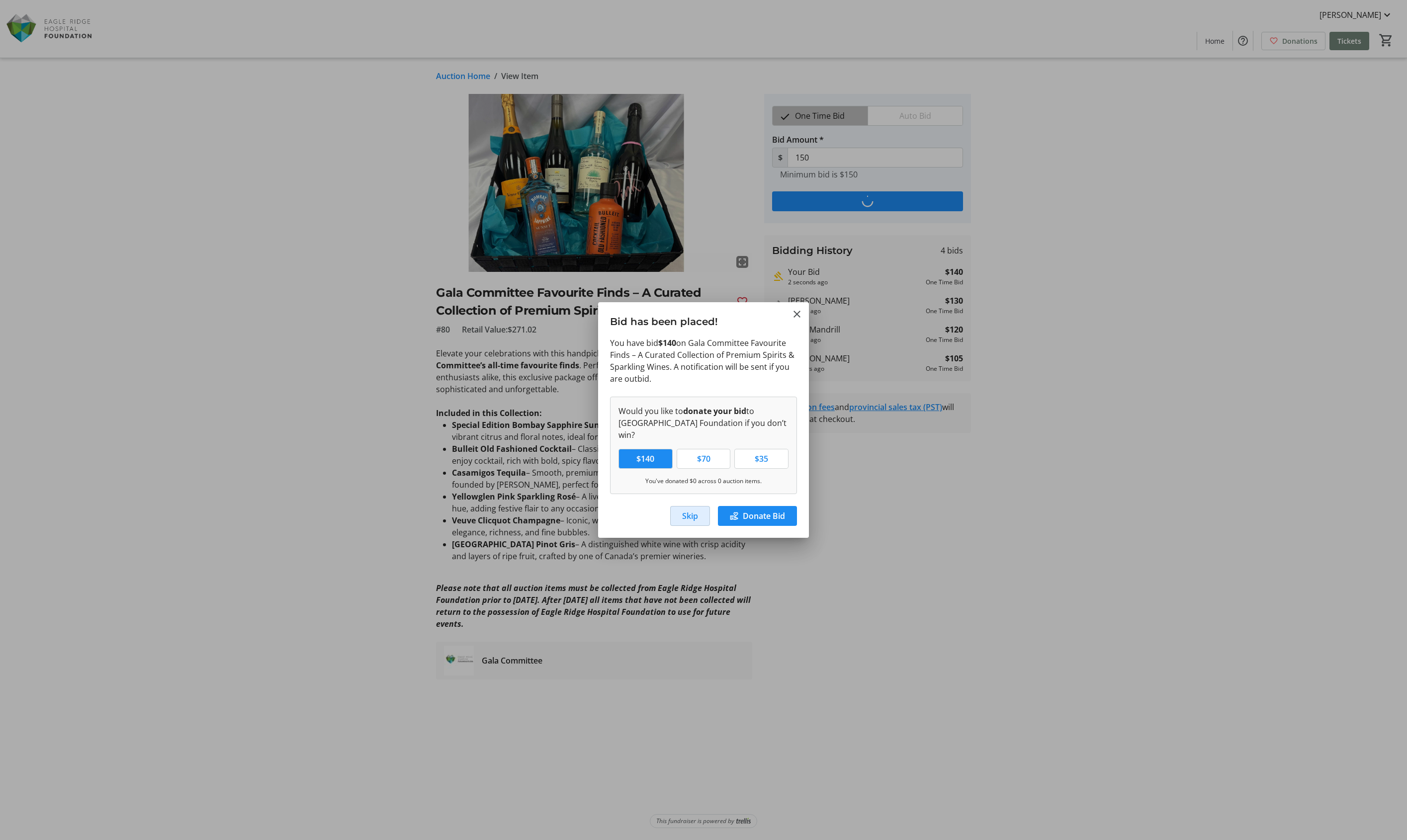
click at [680, 508] on span "button" at bounding box center [690, 515] width 39 height 24
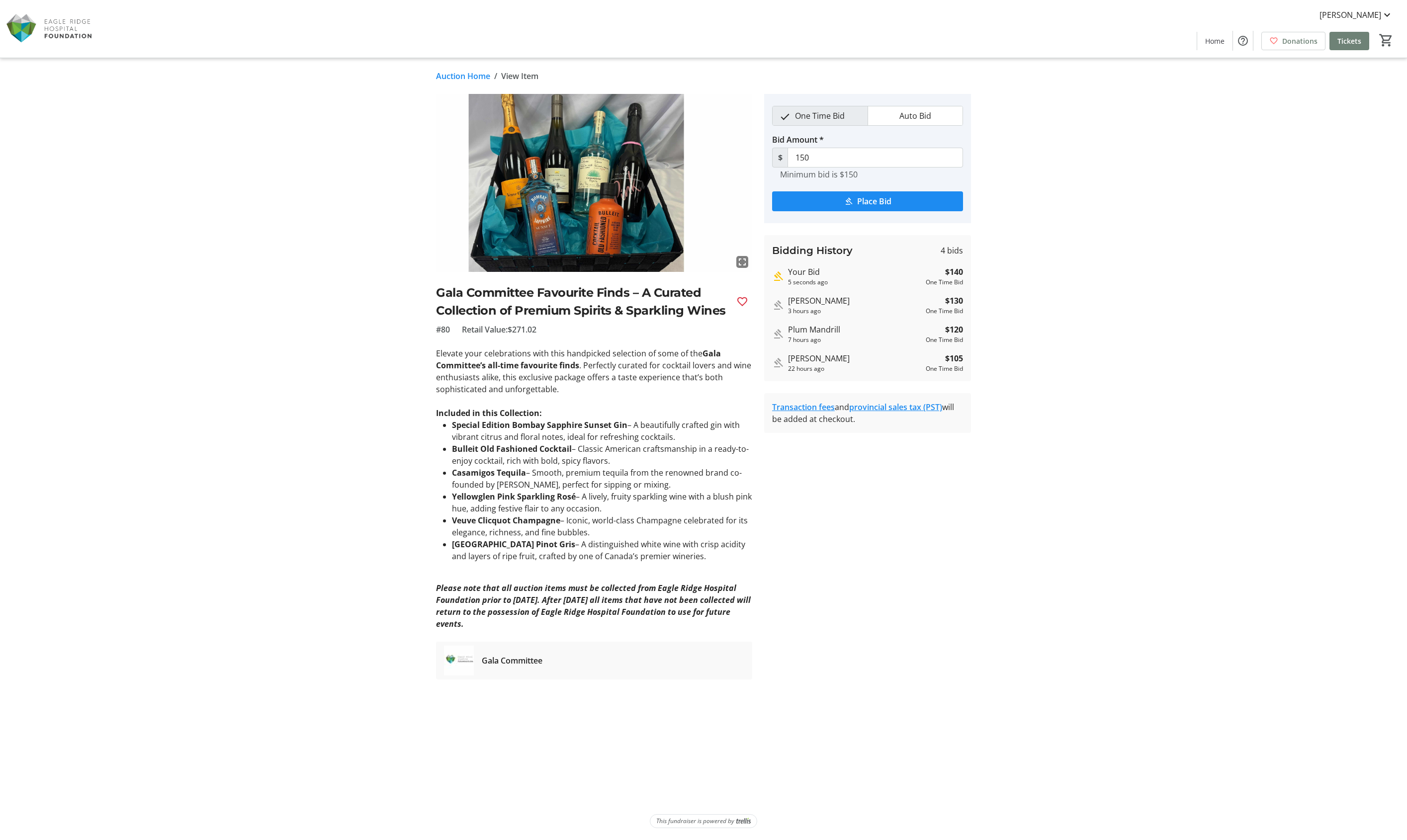
click at [463, 73] on link "Auction Home" at bounding box center [463, 76] width 54 height 12
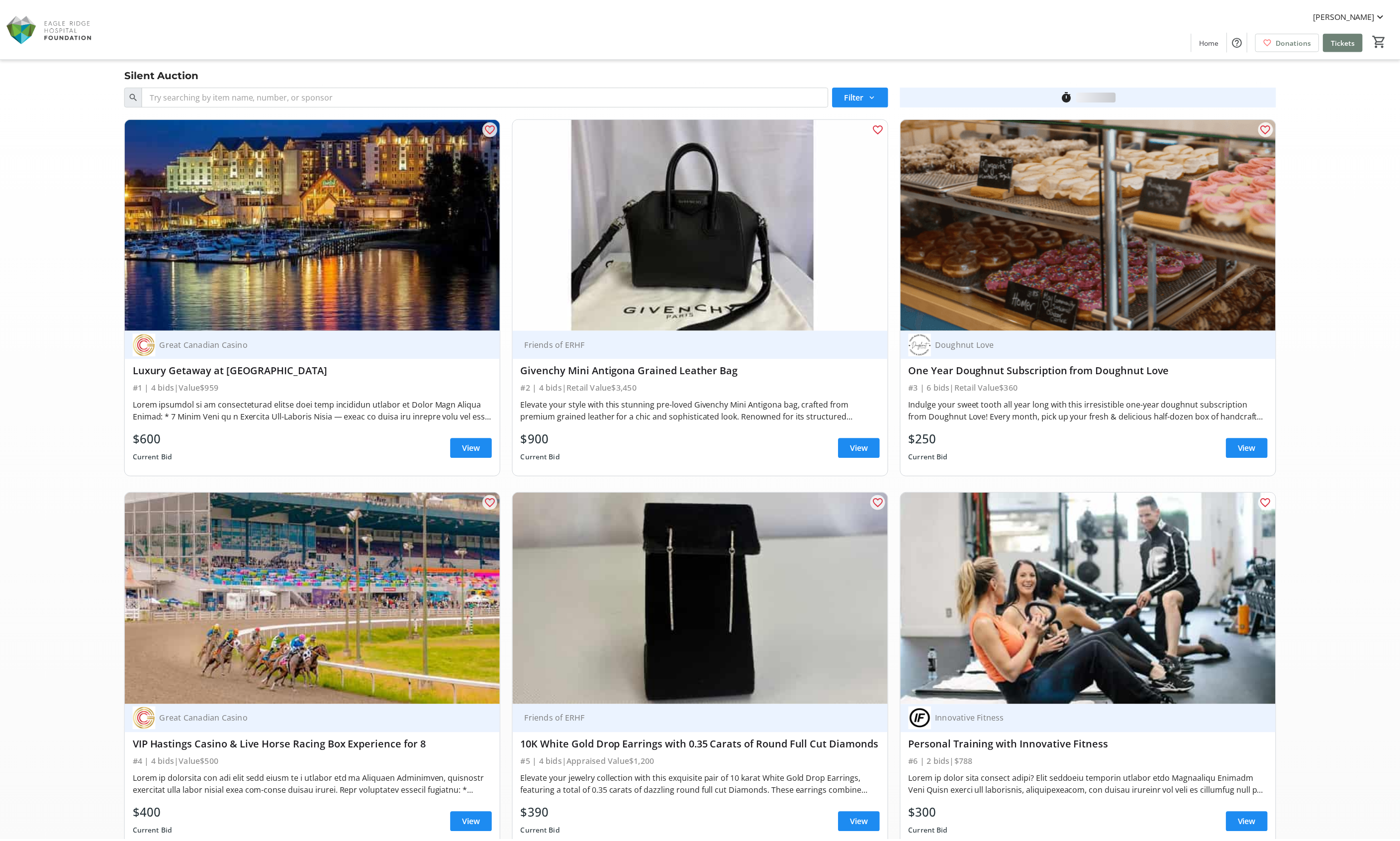
scroll to position [9595, 0]
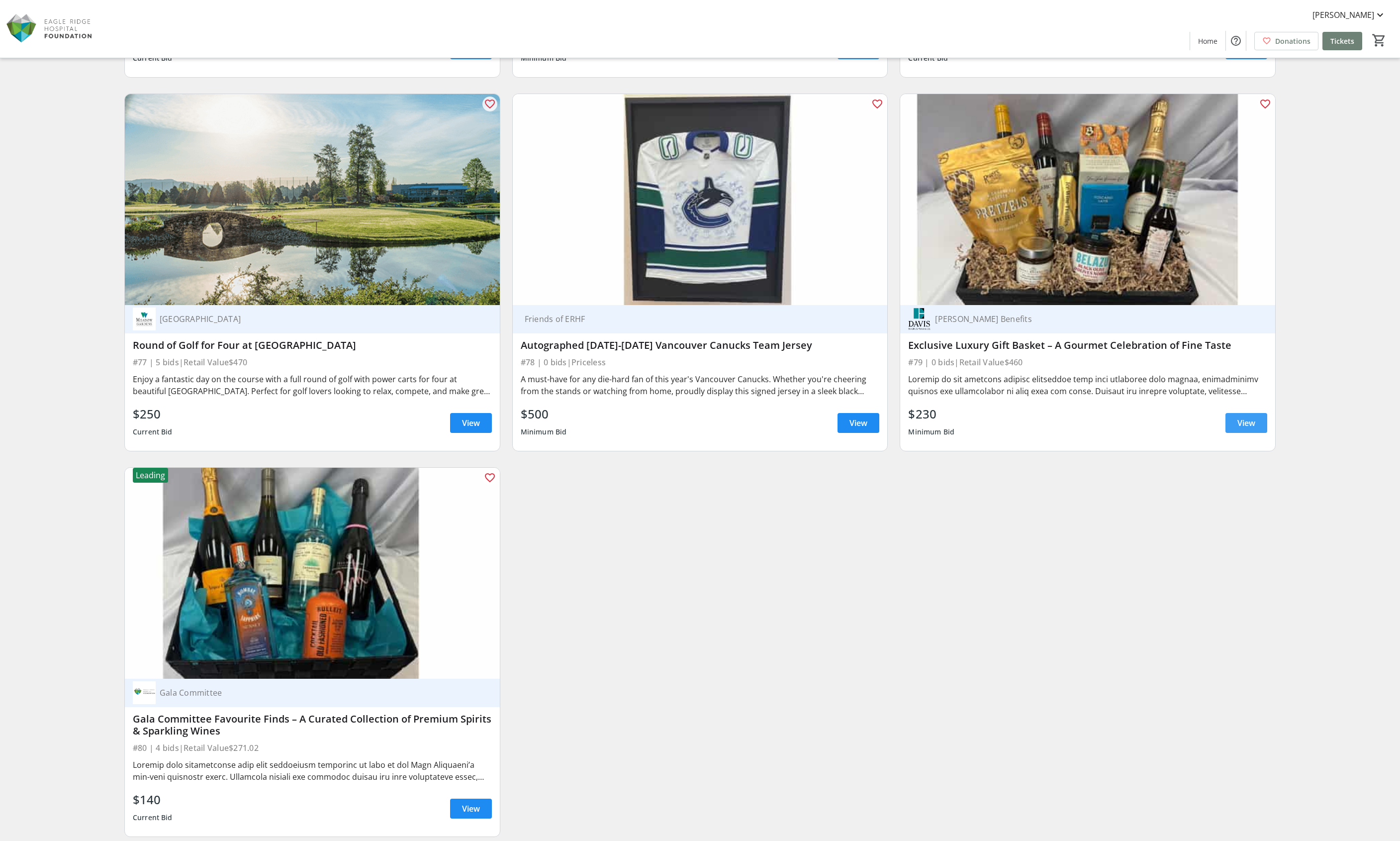
click at [1258, 411] on span at bounding box center [1246, 422] width 42 height 24
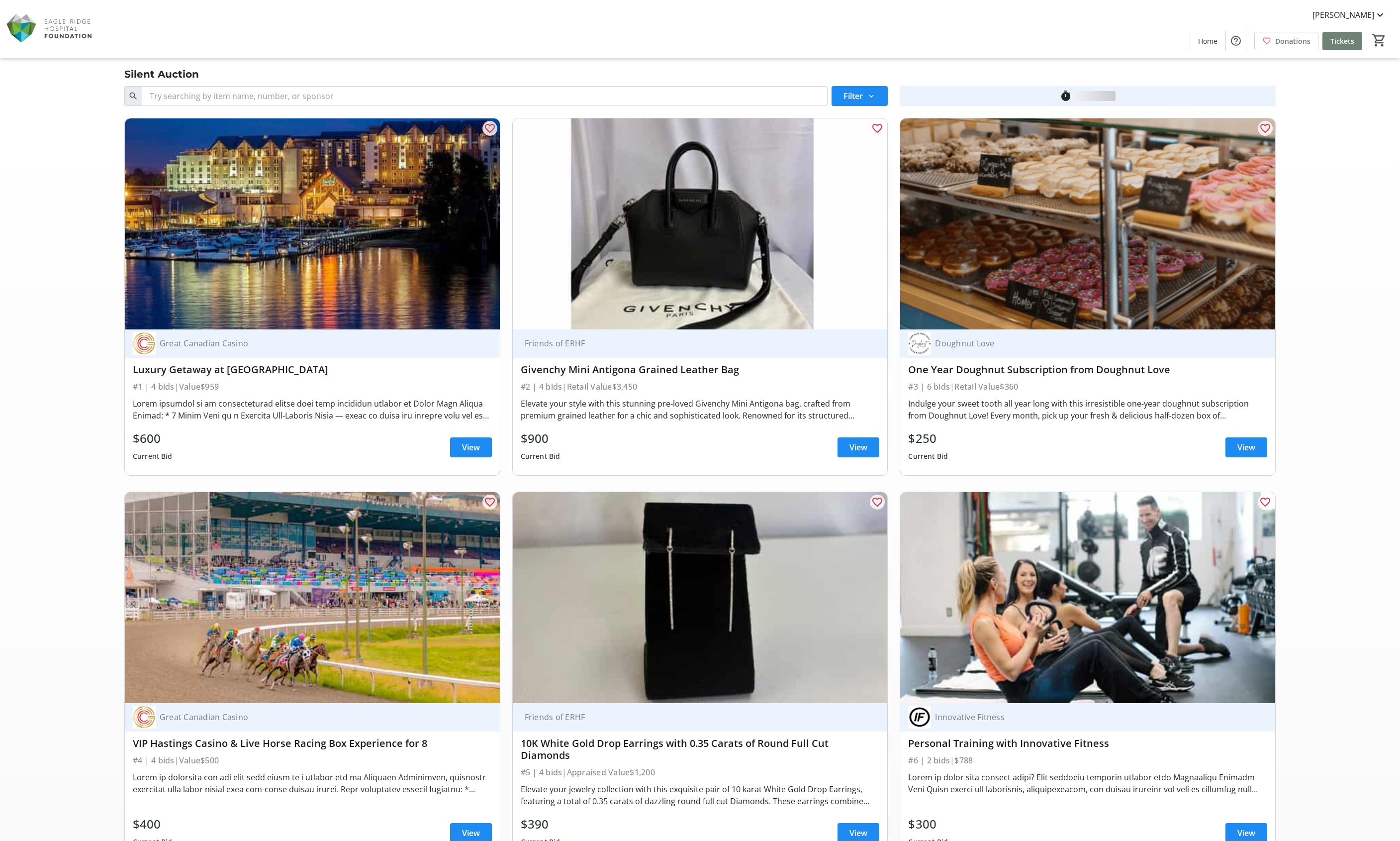
scroll to position [9595, 0]
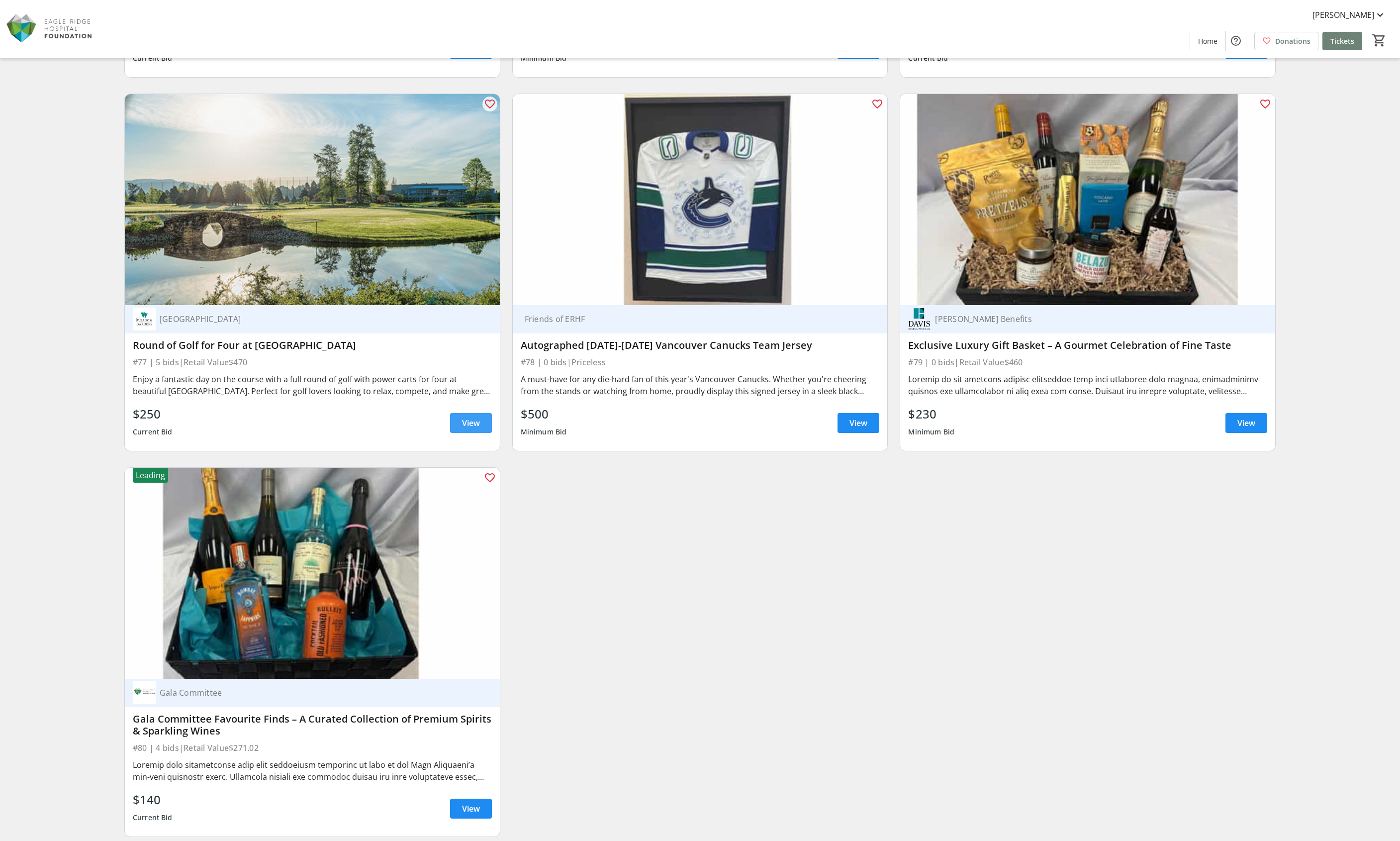
click at [461, 411] on span at bounding box center [471, 422] width 42 height 24
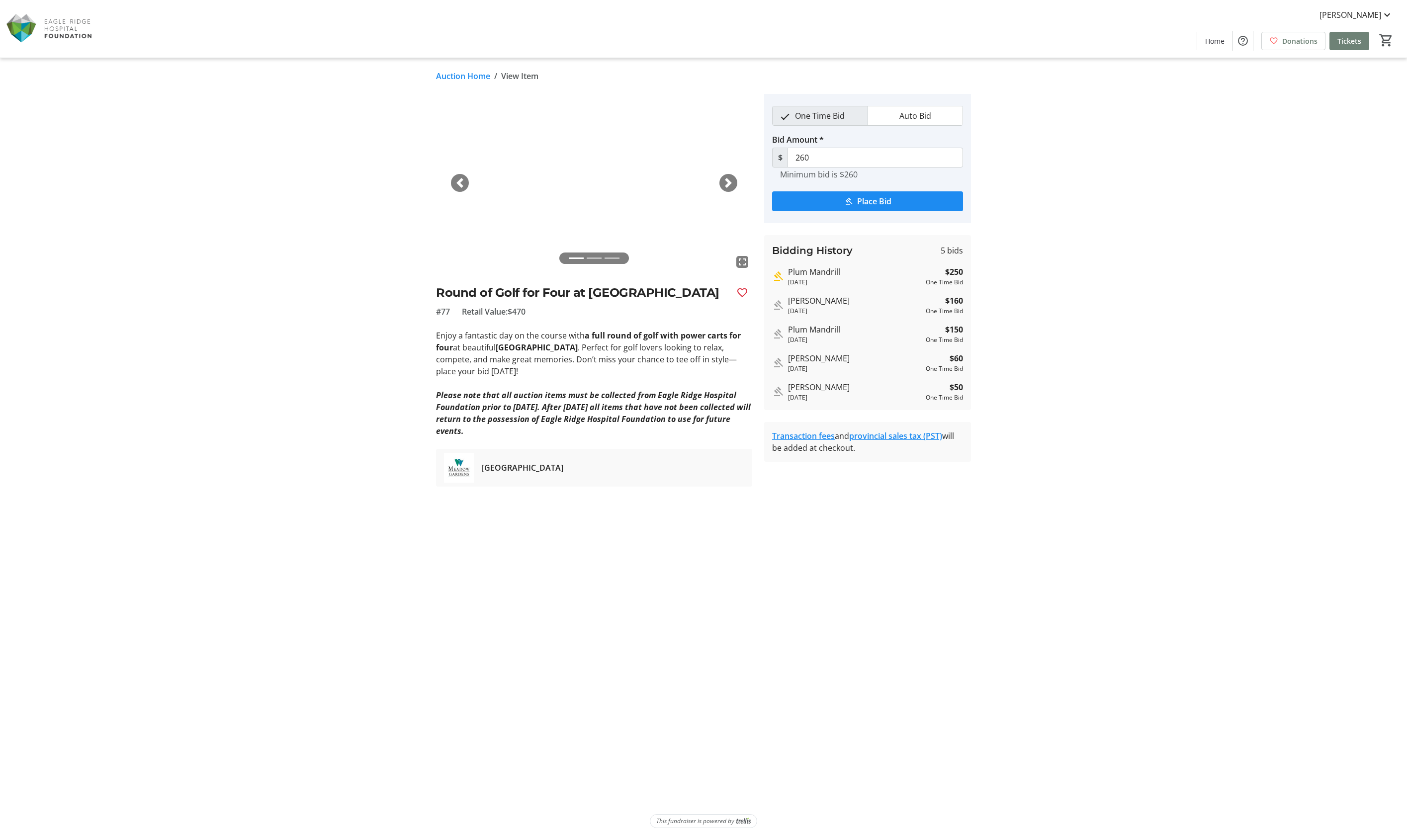
click at [732, 187] on span "button" at bounding box center [728, 182] width 10 height 10
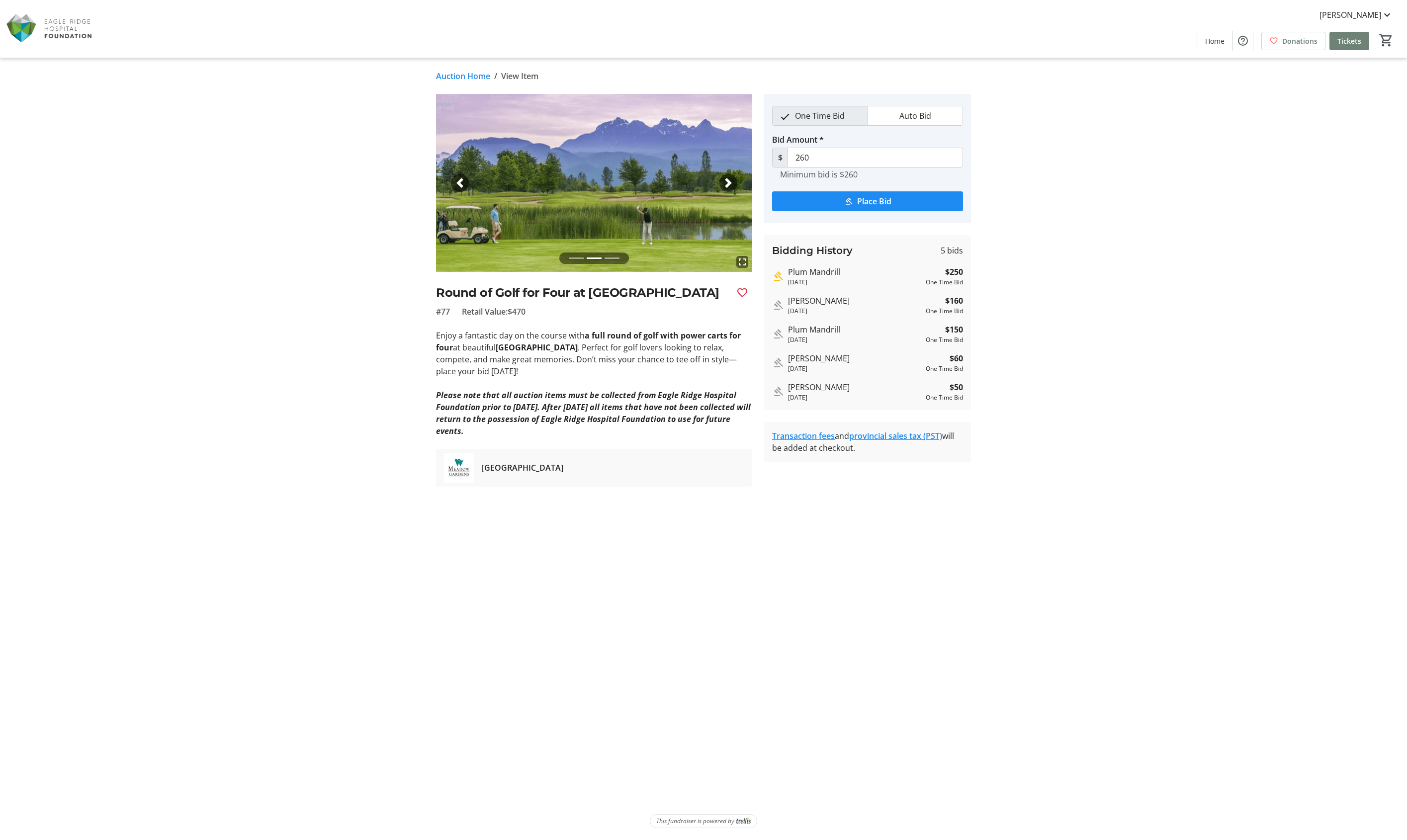
click at [732, 187] on span "button" at bounding box center [728, 182] width 10 height 10
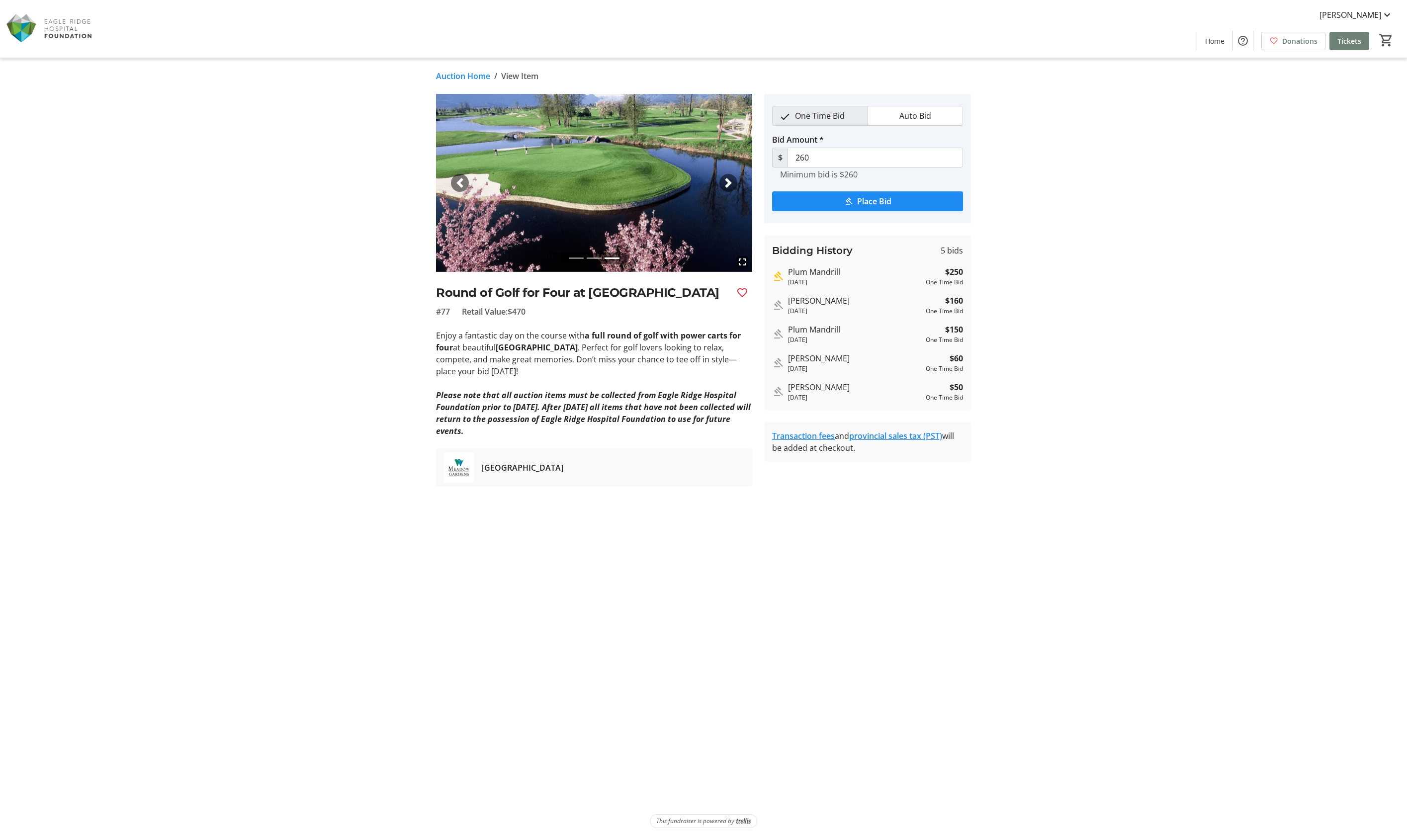
click at [445, 79] on link "Auction Home" at bounding box center [463, 76] width 54 height 12
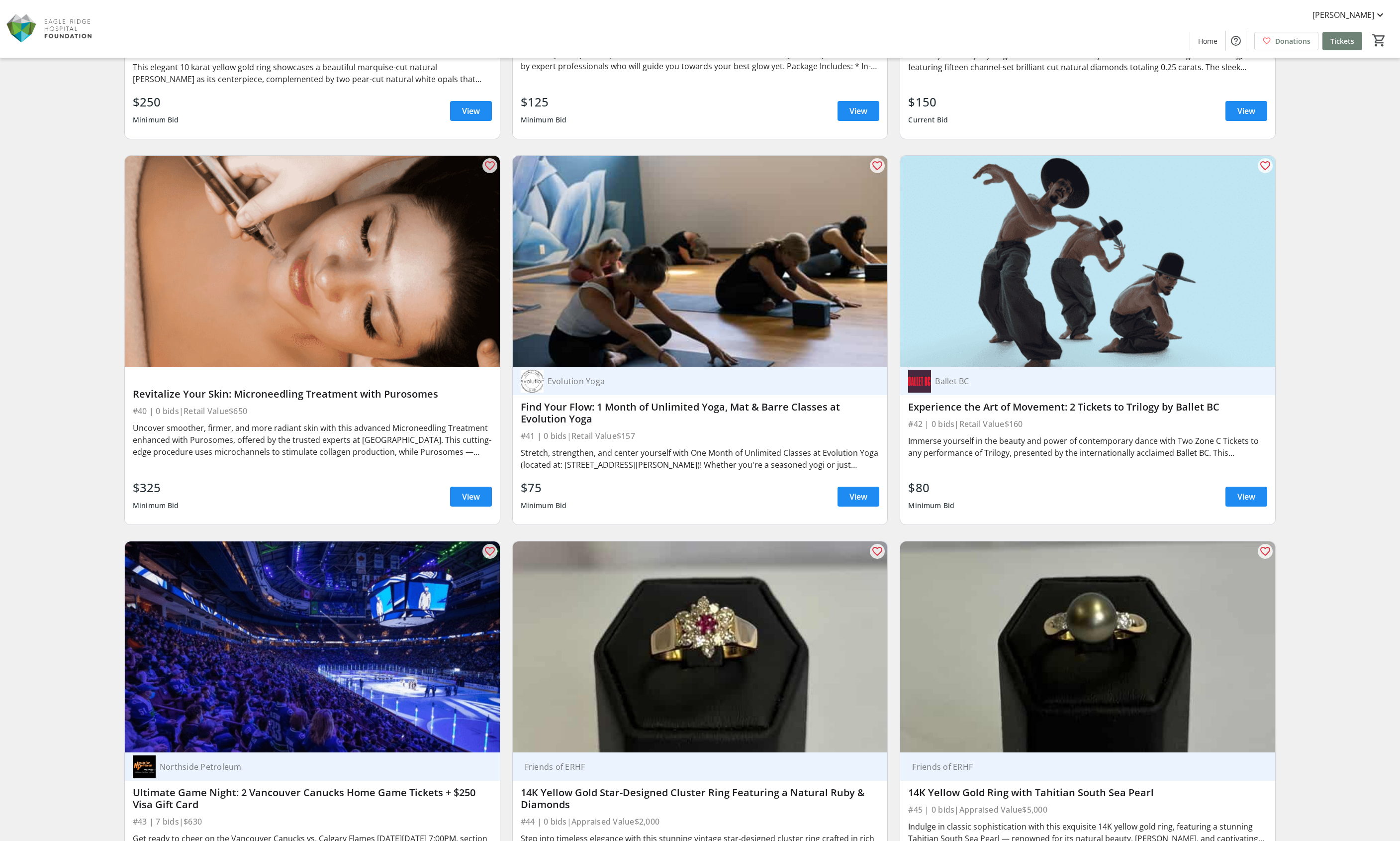
scroll to position [5016, 0]
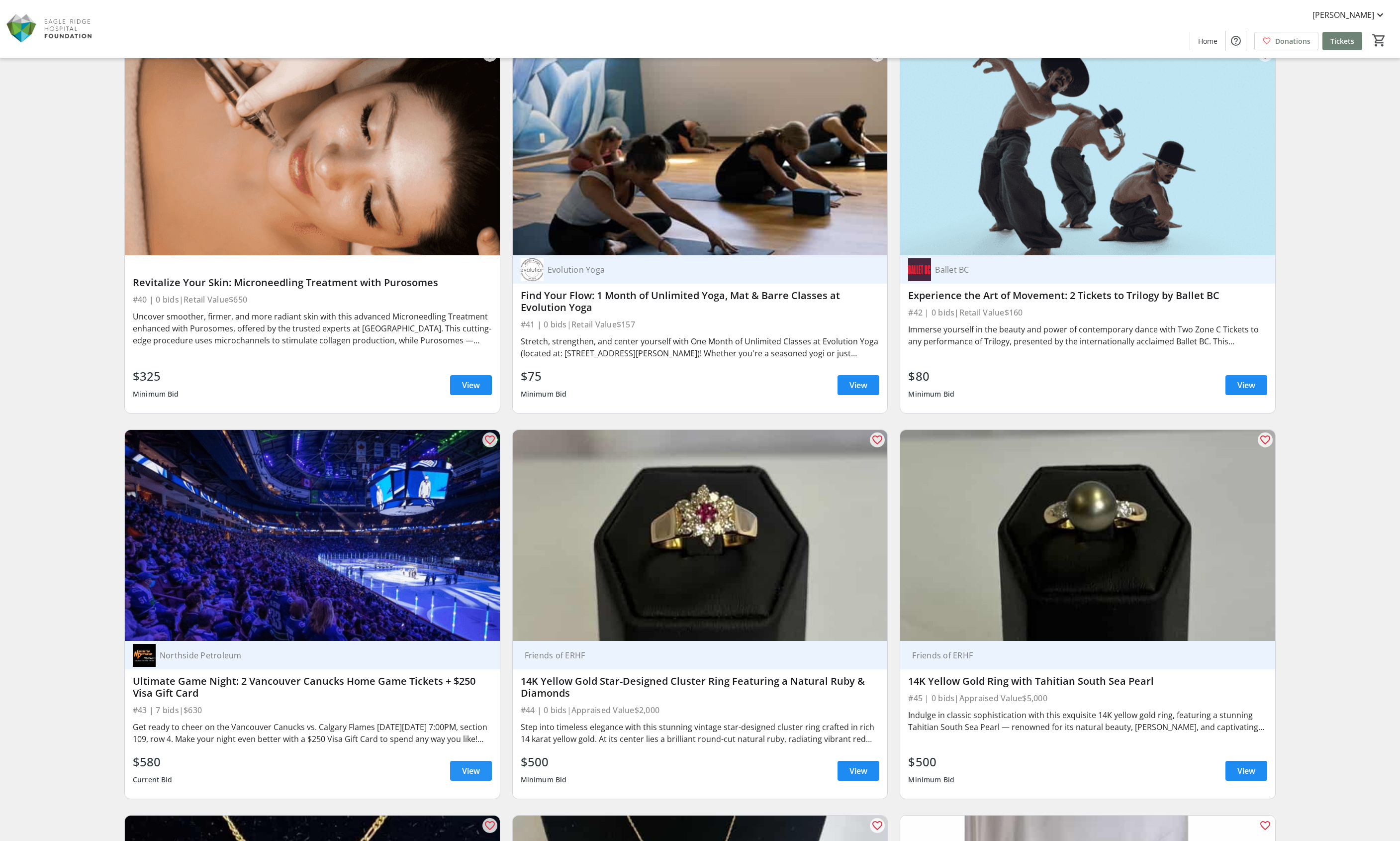
click at [481, 759] on span at bounding box center [471, 771] width 42 height 24
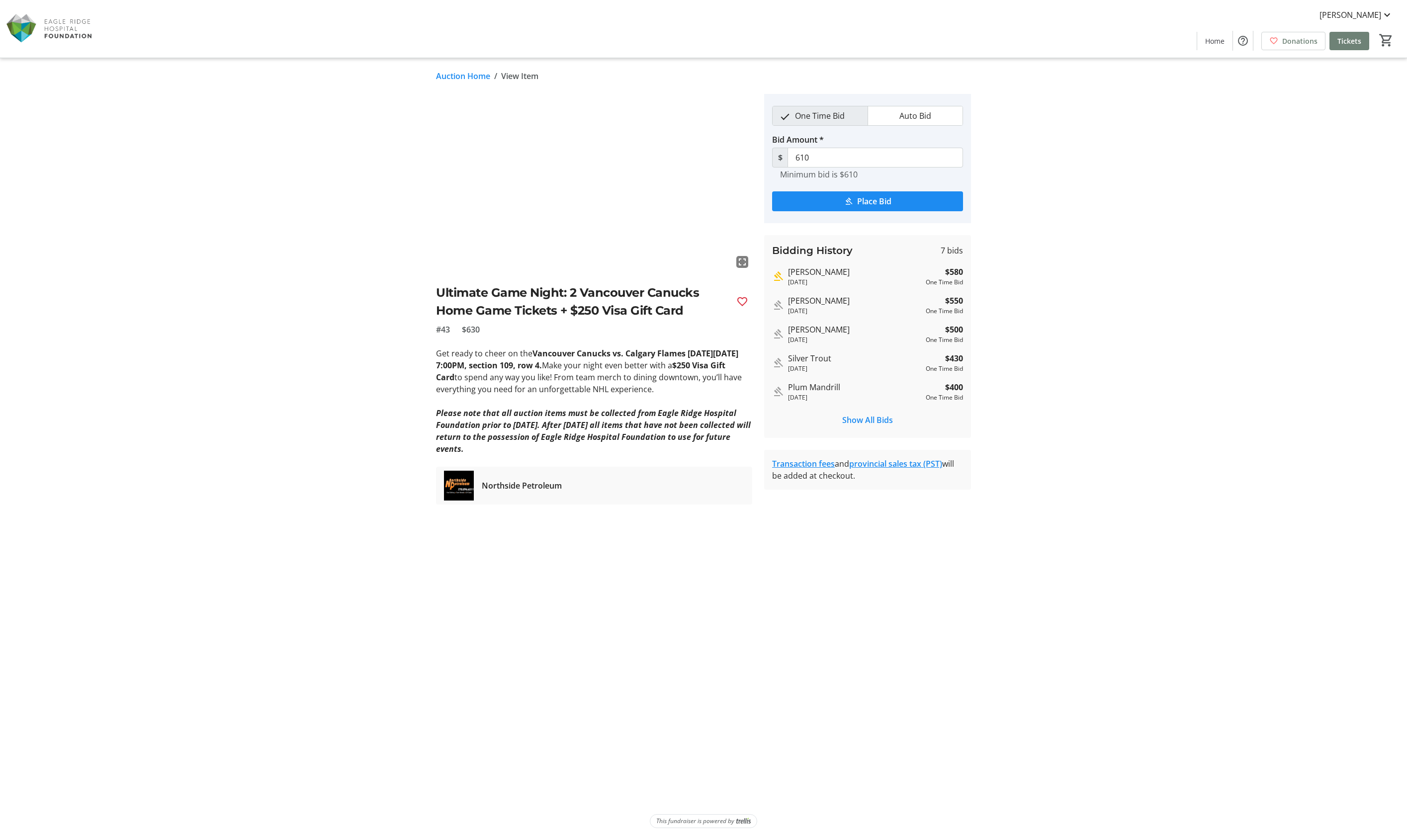
click at [453, 73] on link "Auction Home" at bounding box center [463, 76] width 54 height 12
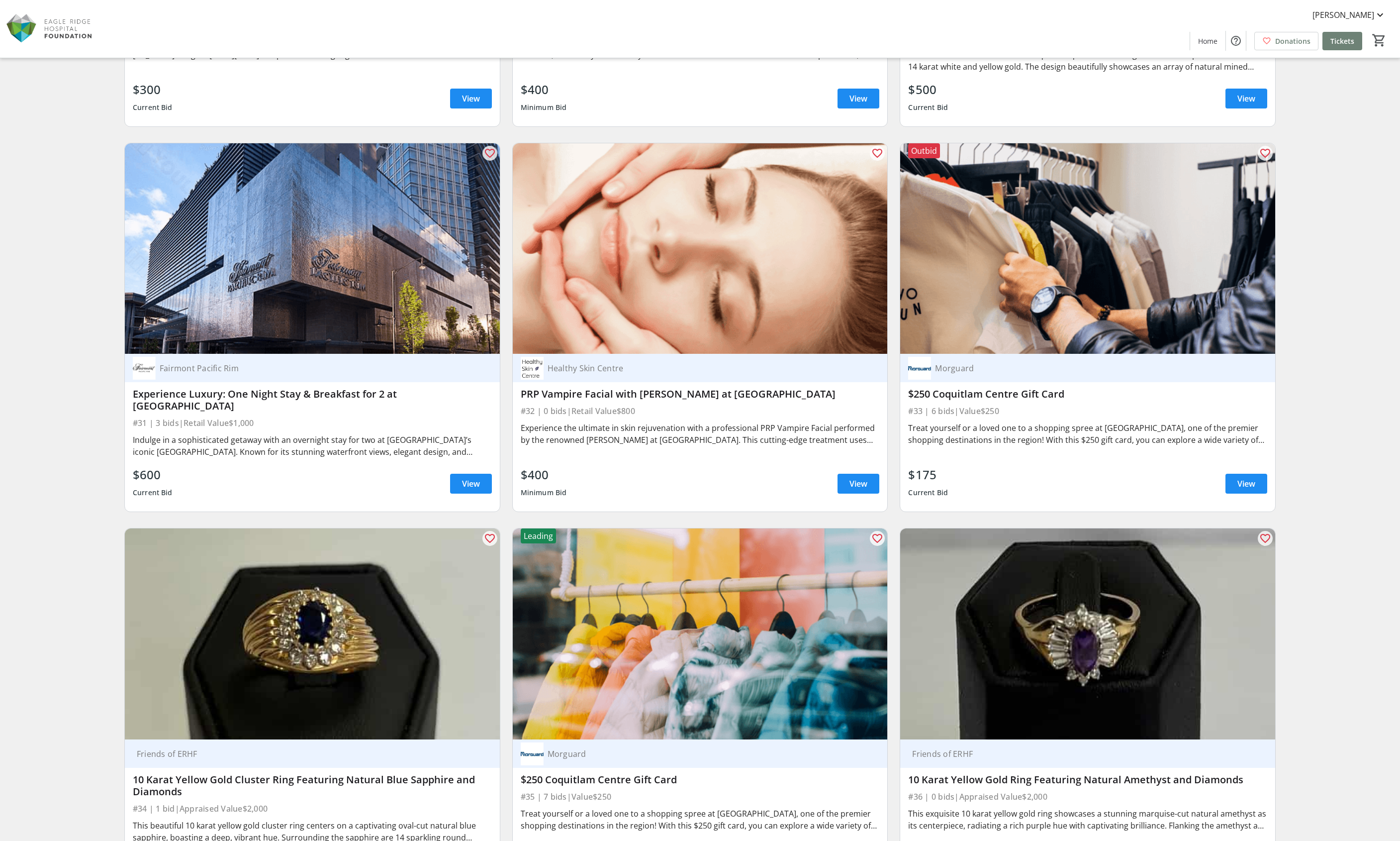
scroll to position [3822, 0]
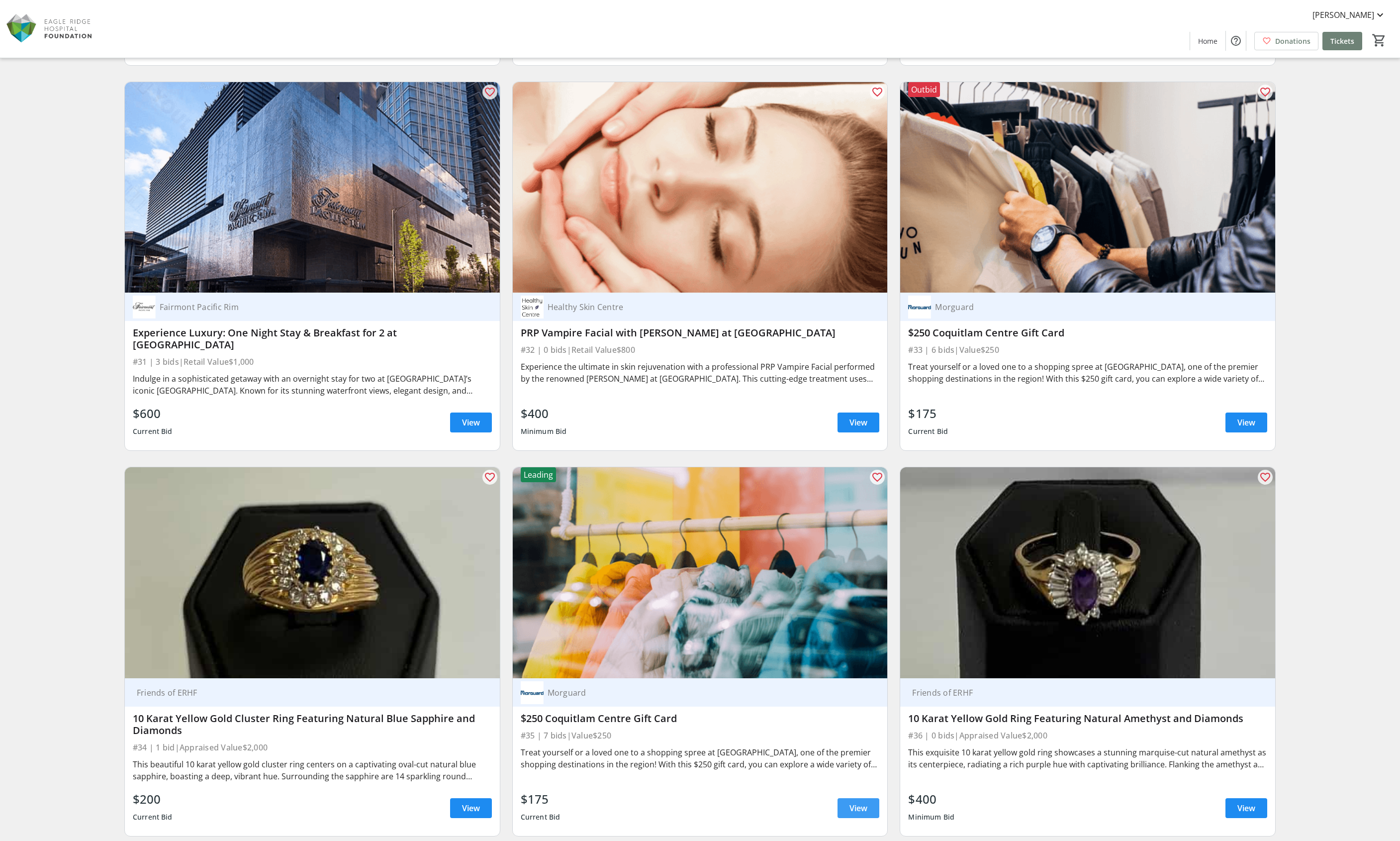
click at [857, 802] on span "View" at bounding box center [859, 808] width 18 height 12
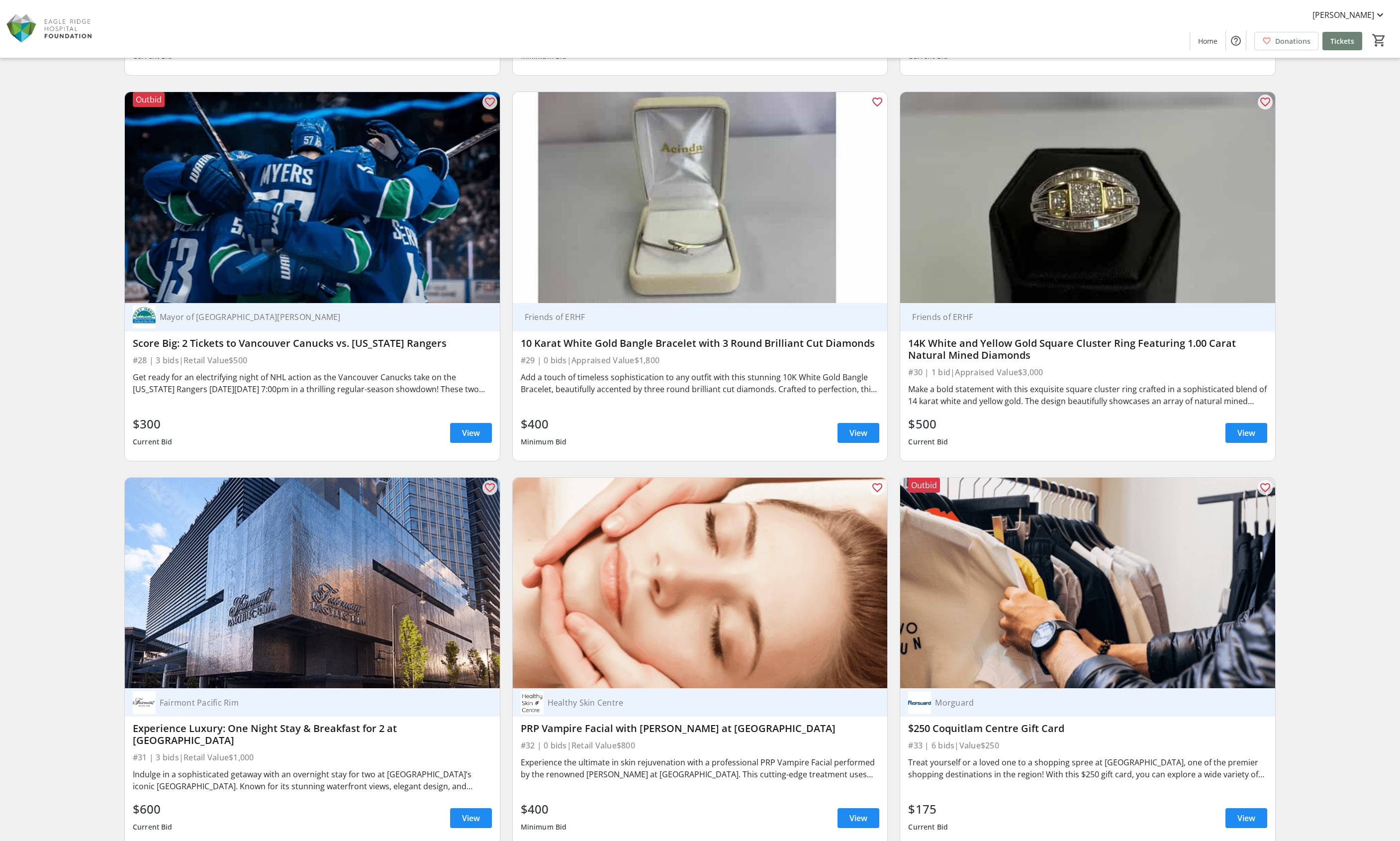
scroll to position [3374, 0]
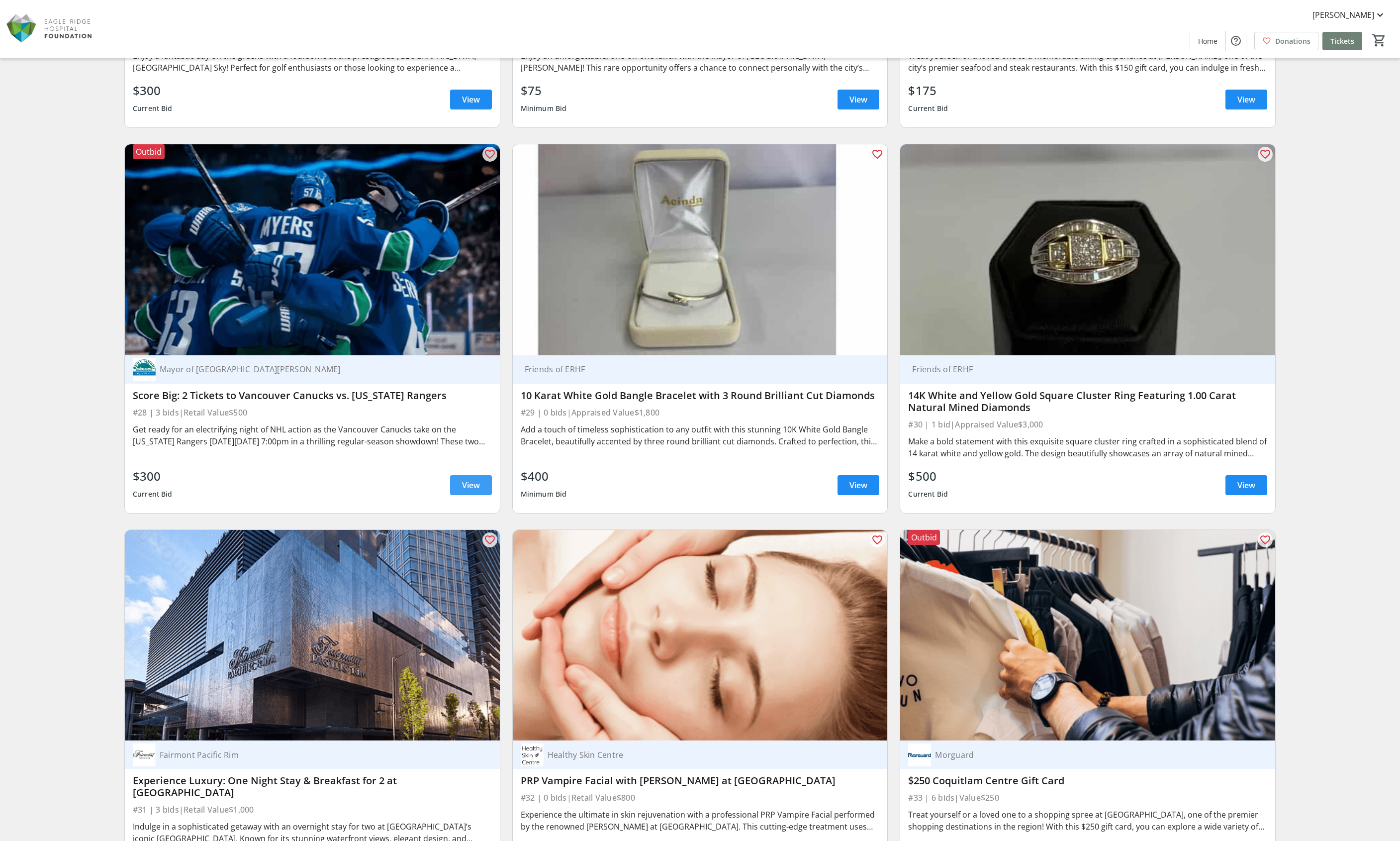
click at [469, 479] on span "View" at bounding box center [471, 485] width 18 height 12
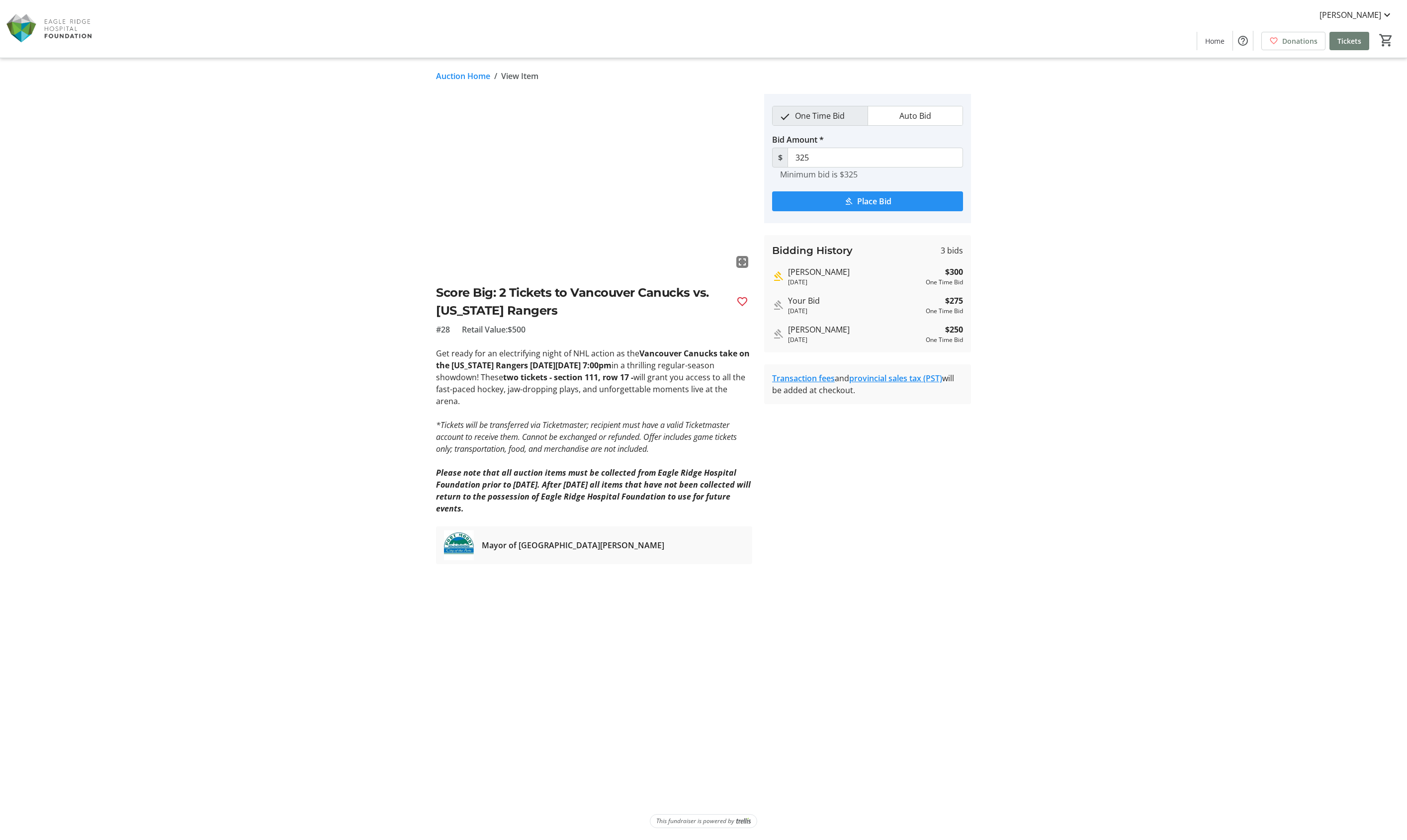
click at [881, 200] on span "Place Bid" at bounding box center [874, 201] width 34 height 12
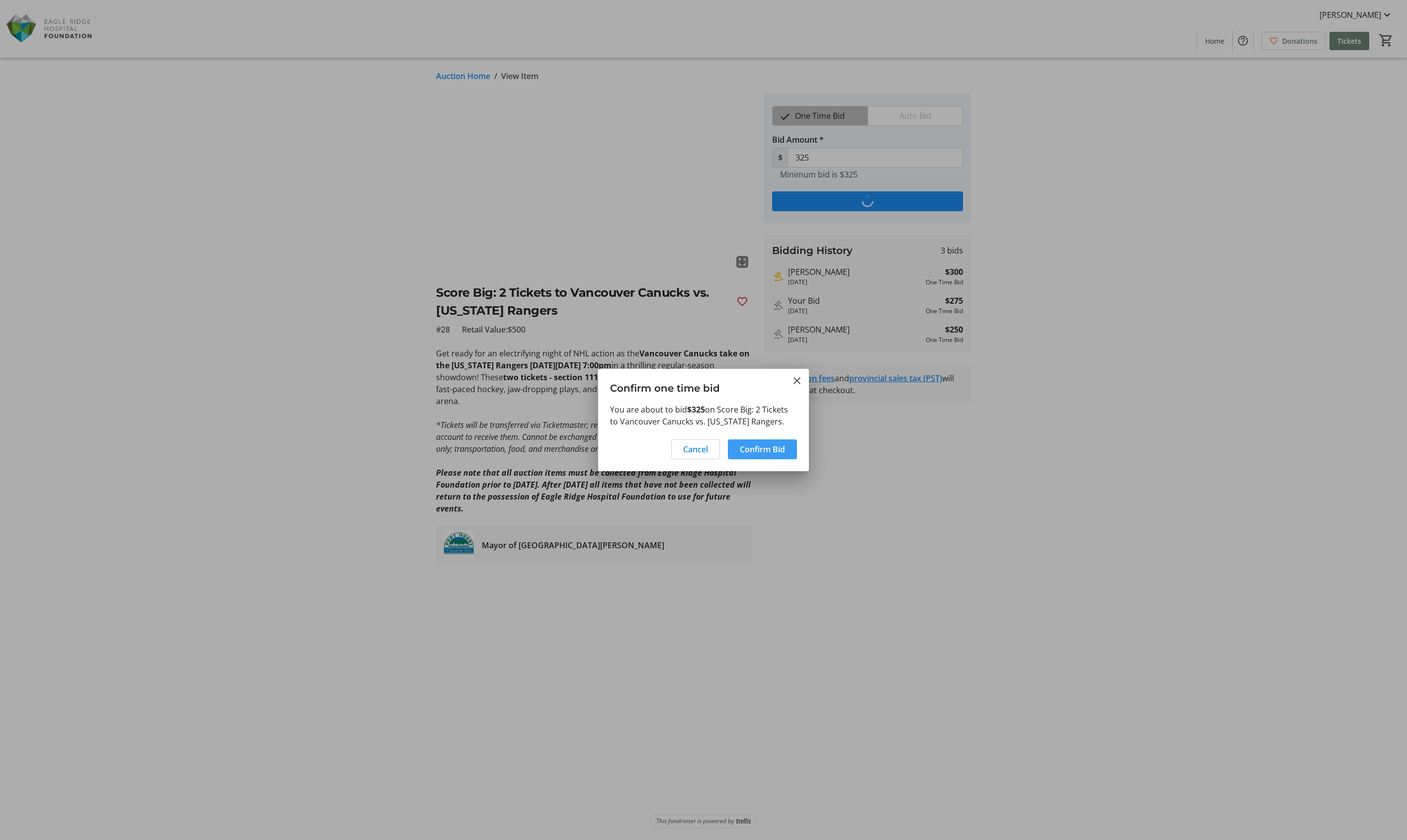
click at [771, 450] on span "Confirm Bid" at bounding box center [762, 449] width 45 height 12
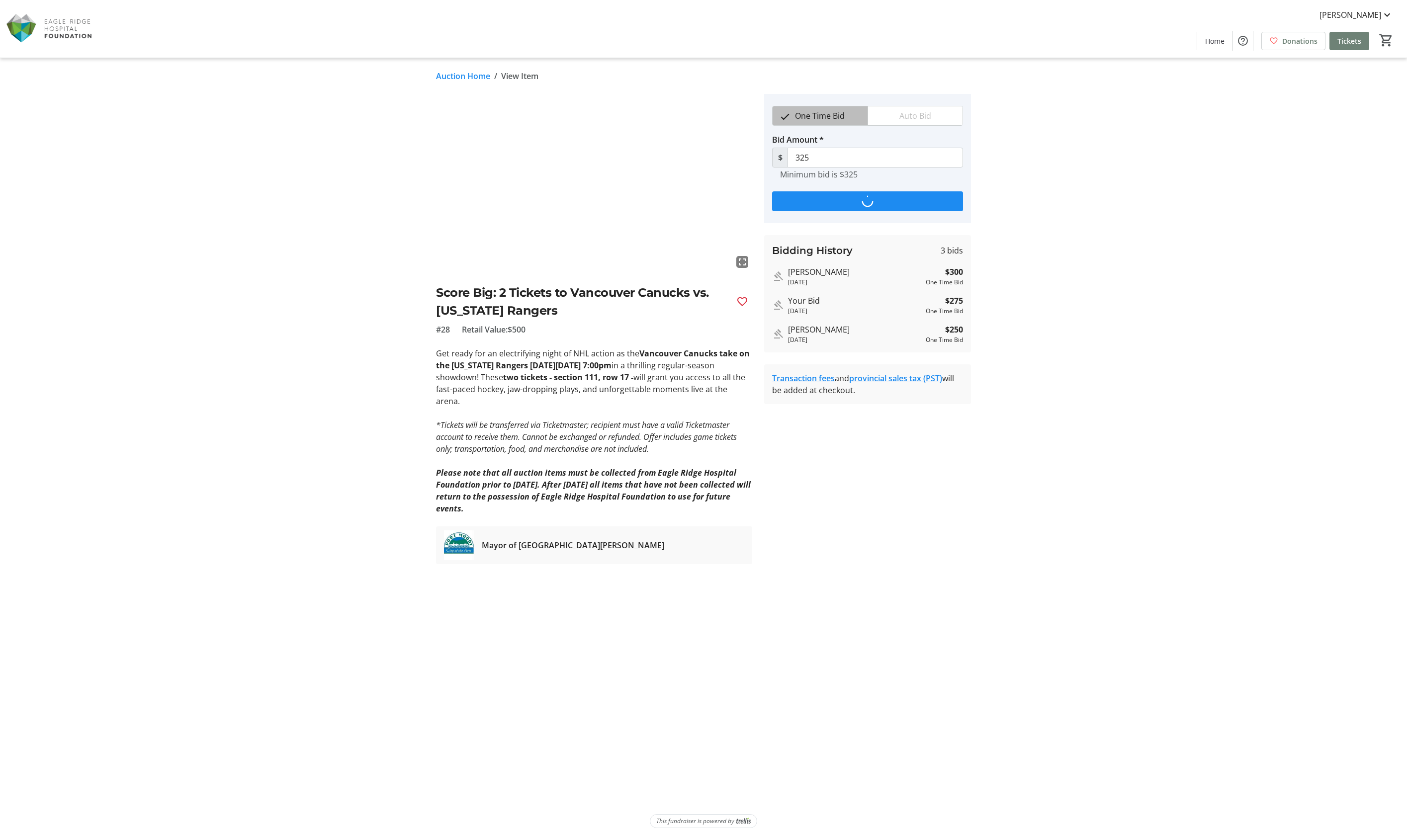
type input "350"
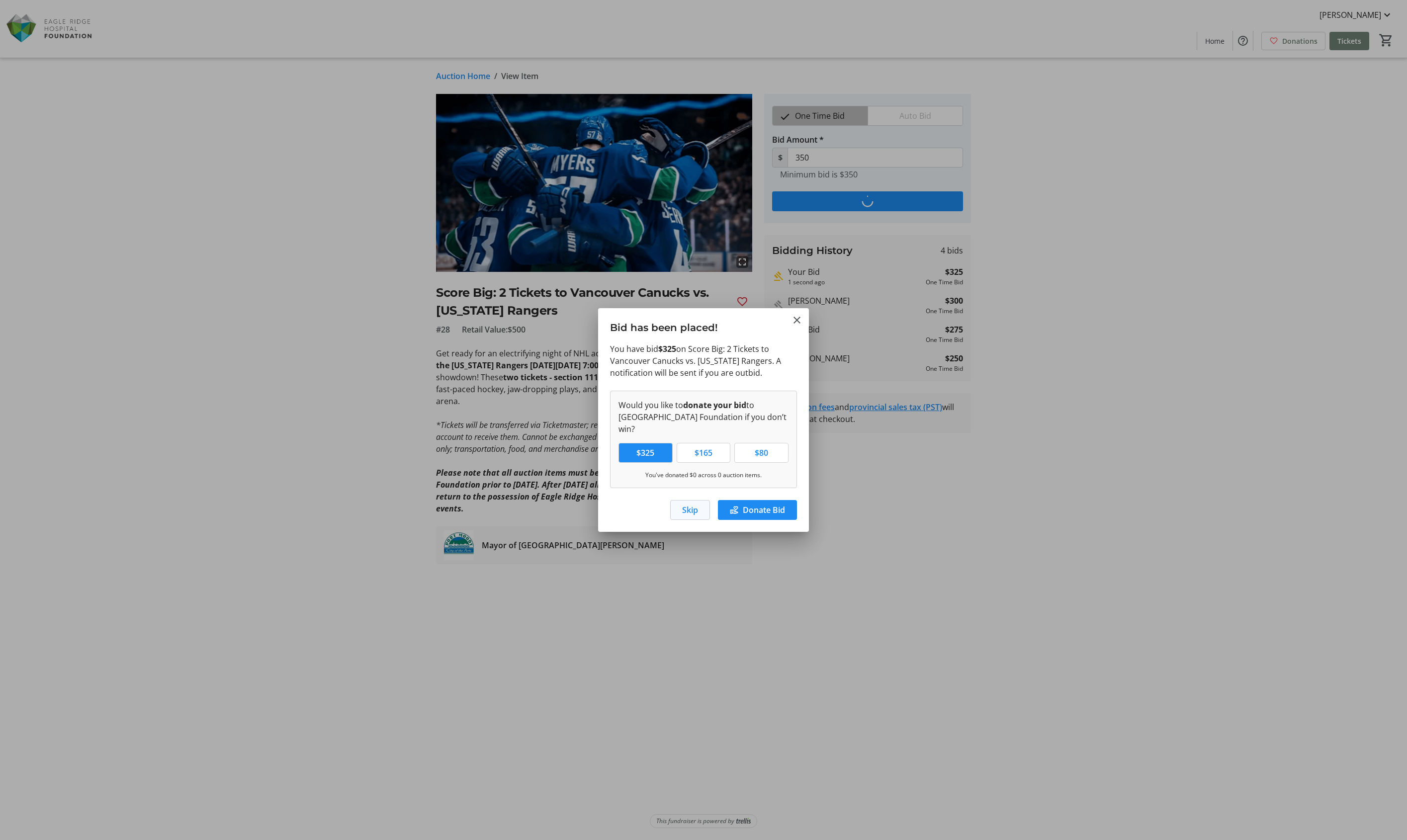
click at [698, 503] on span "button" at bounding box center [690, 510] width 39 height 24
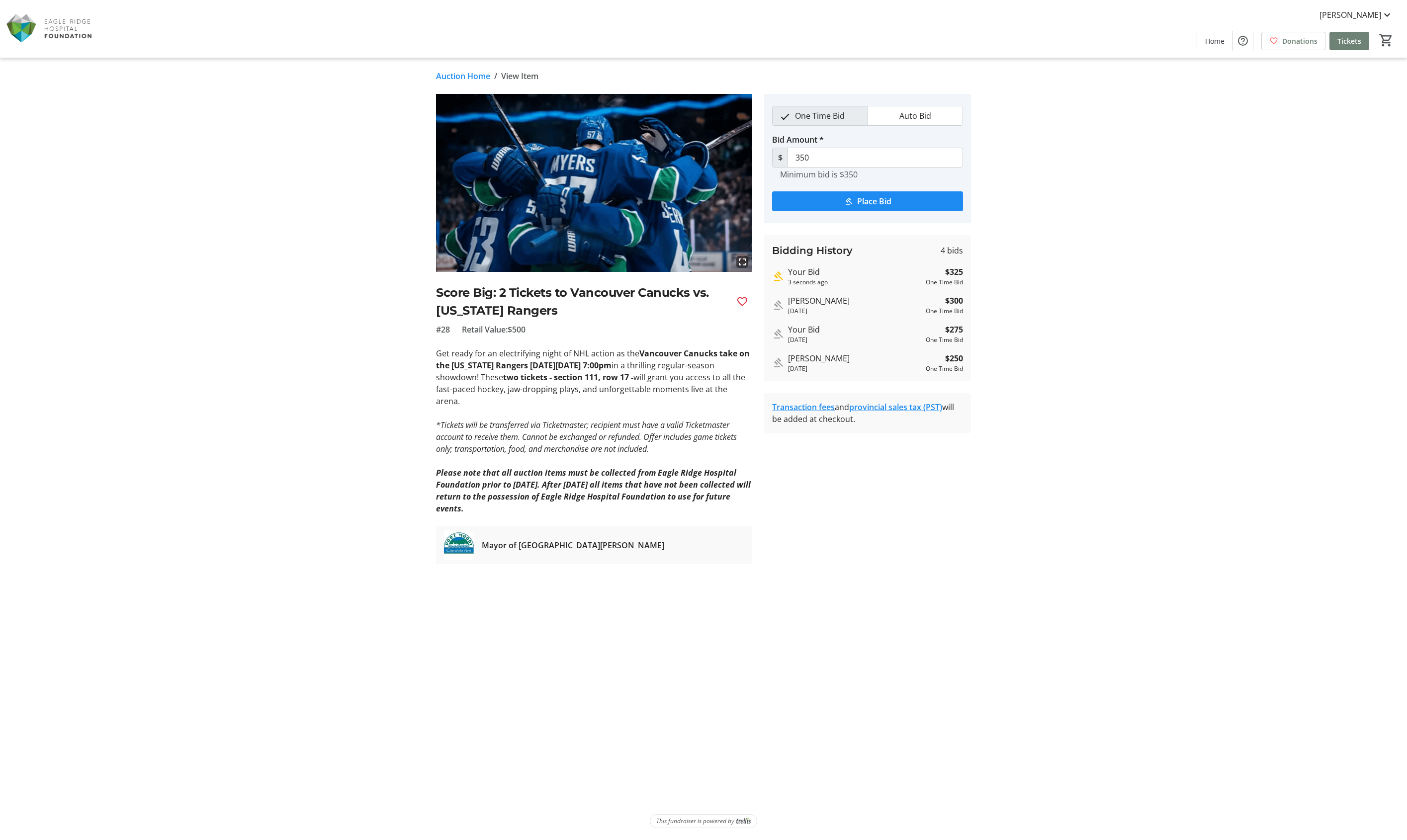
click at [475, 79] on link "Auction Home" at bounding box center [463, 76] width 54 height 12
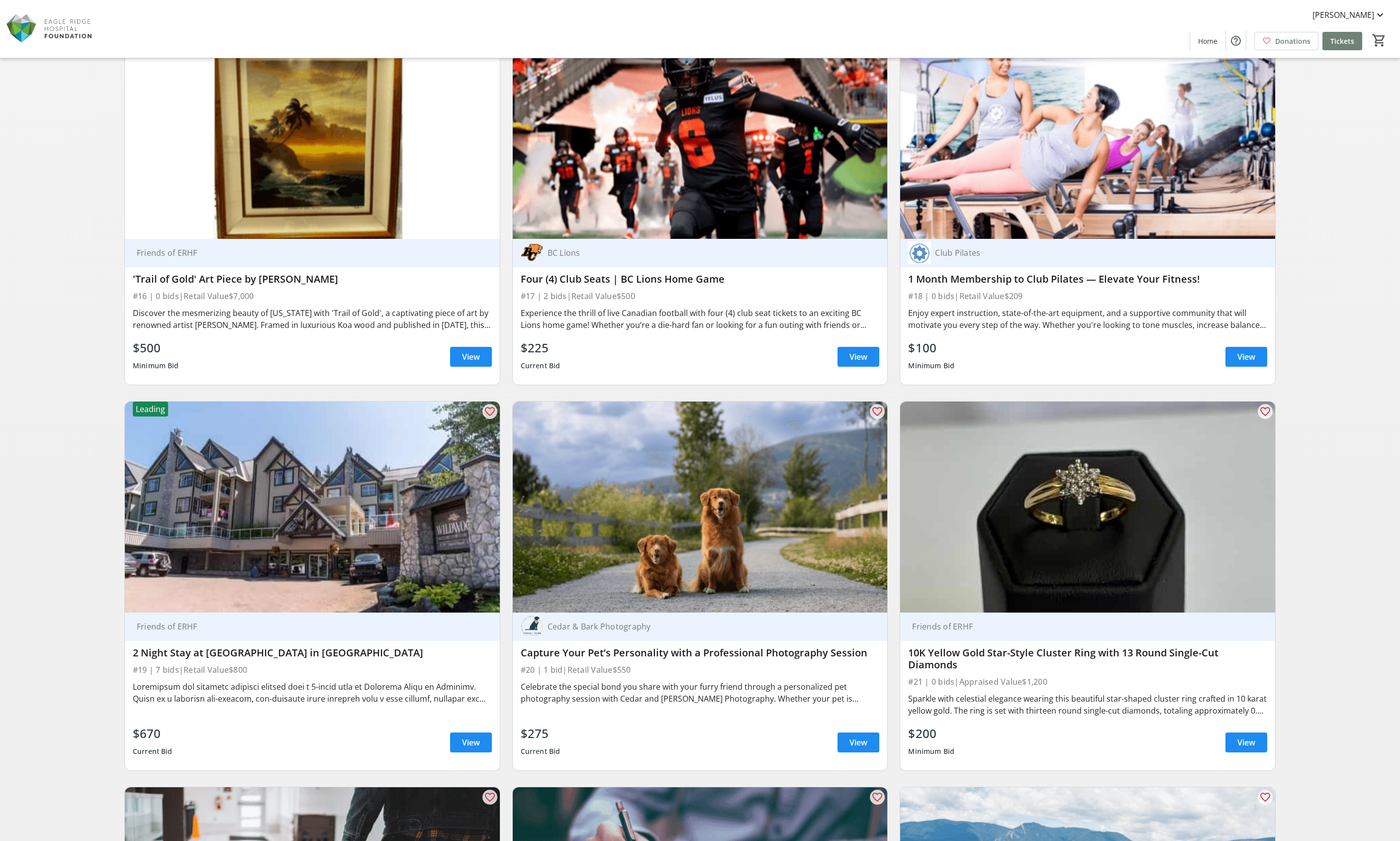
scroll to position [1980, 0]
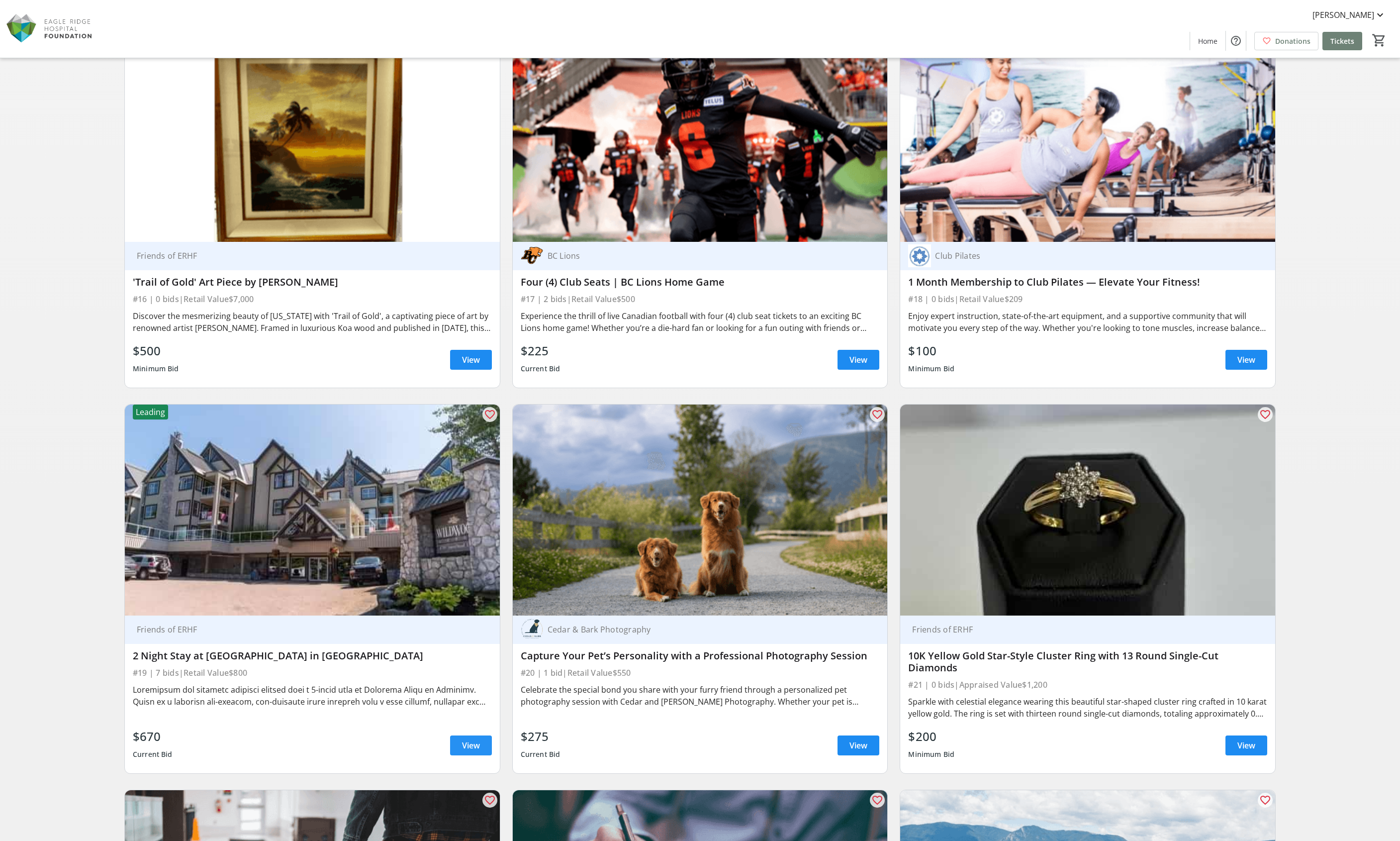
click at [472, 740] on span "View" at bounding box center [471, 746] width 18 height 12
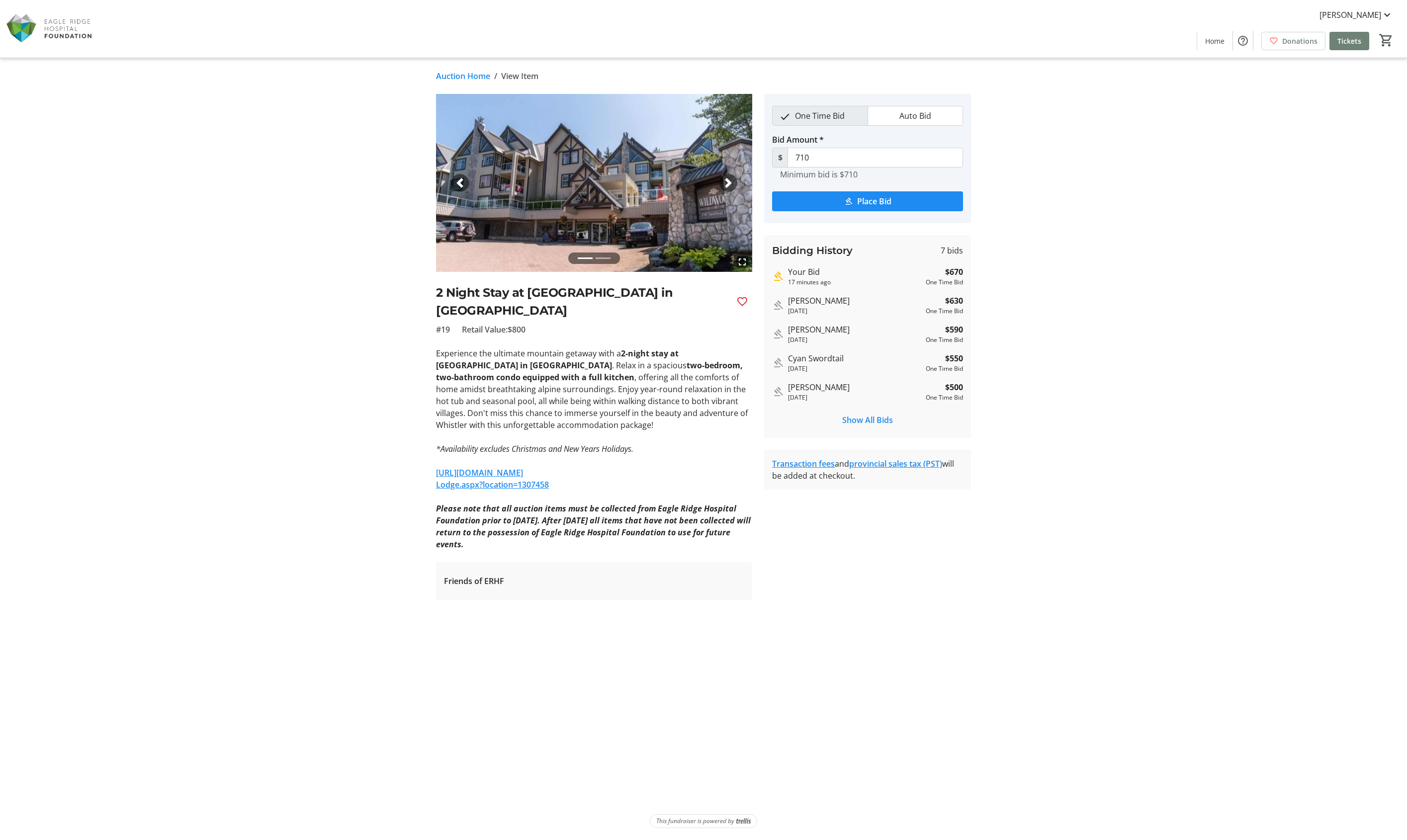
click at [483, 76] on link "Auction Home" at bounding box center [463, 76] width 54 height 12
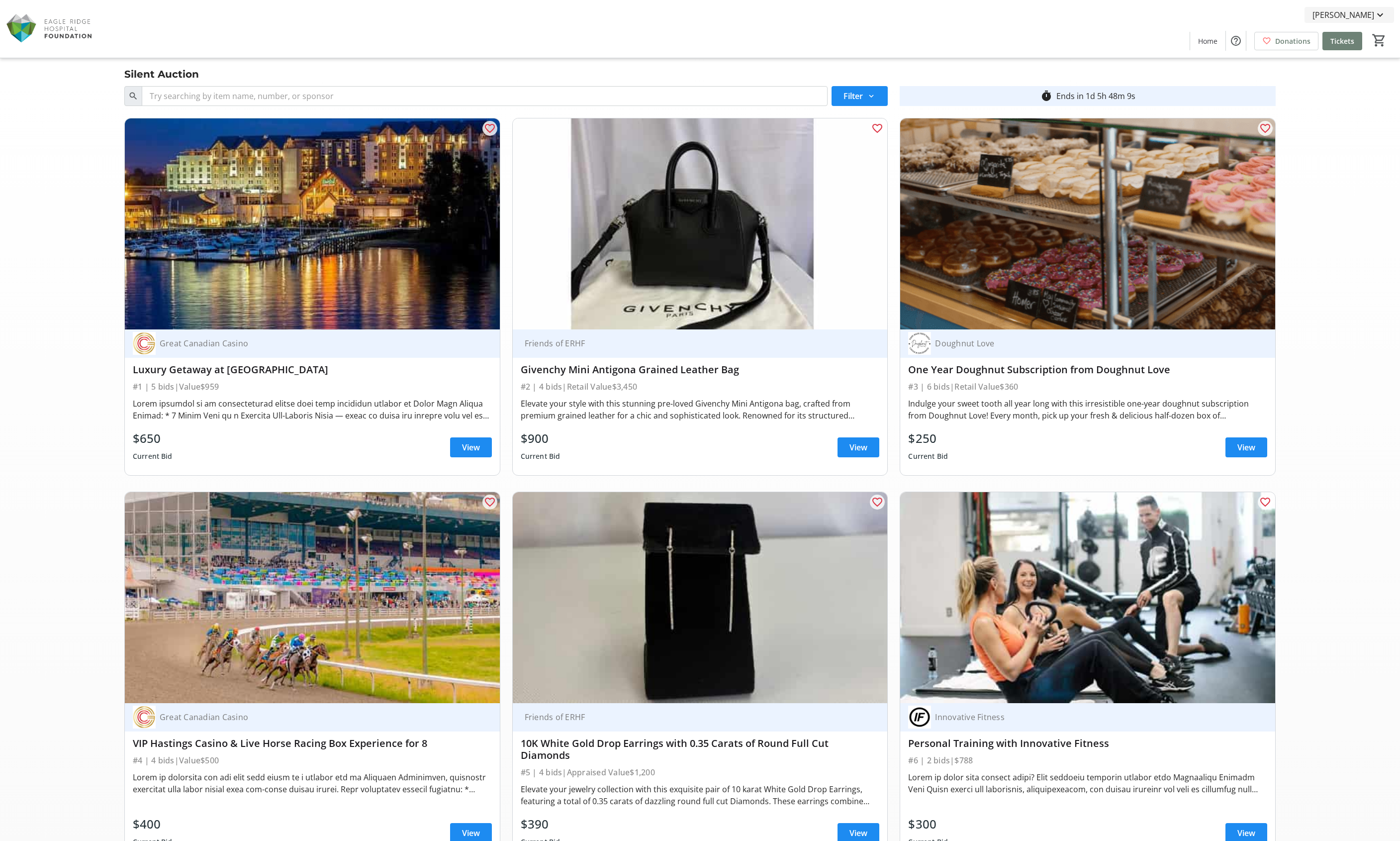
click at [1365, 14] on span "[PERSON_NAME]" at bounding box center [1343, 15] width 62 height 12
click at [1334, 108] on span "Log Out" at bounding box center [1352, 110] width 68 height 12
